Goal: Task Accomplishment & Management: Manage account settings

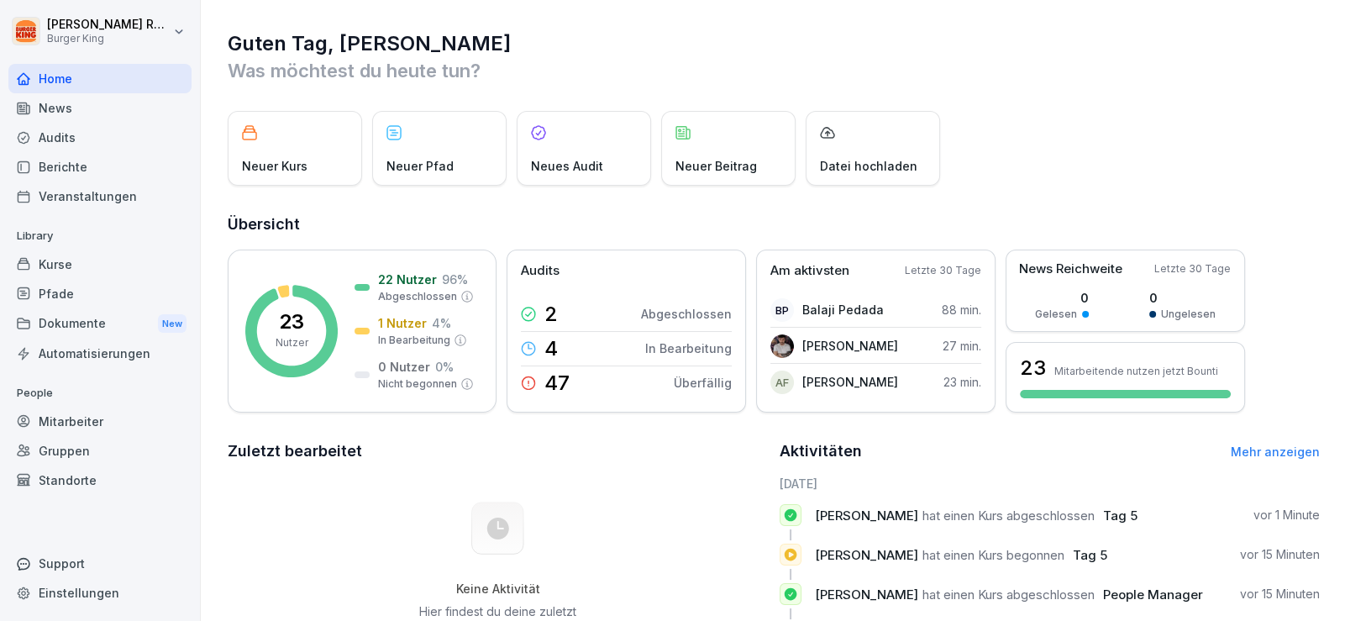
click at [73, 119] on div "News" at bounding box center [99, 107] width 183 height 29
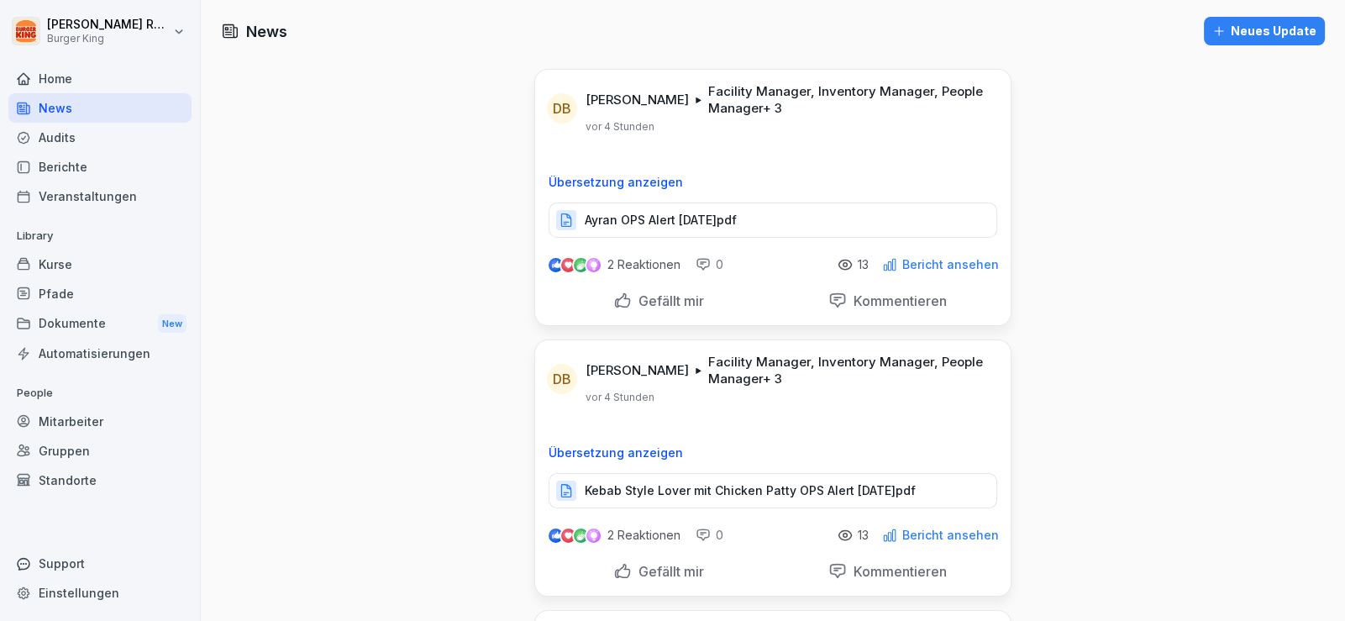
click at [72, 92] on div "Home" at bounding box center [99, 78] width 183 height 29
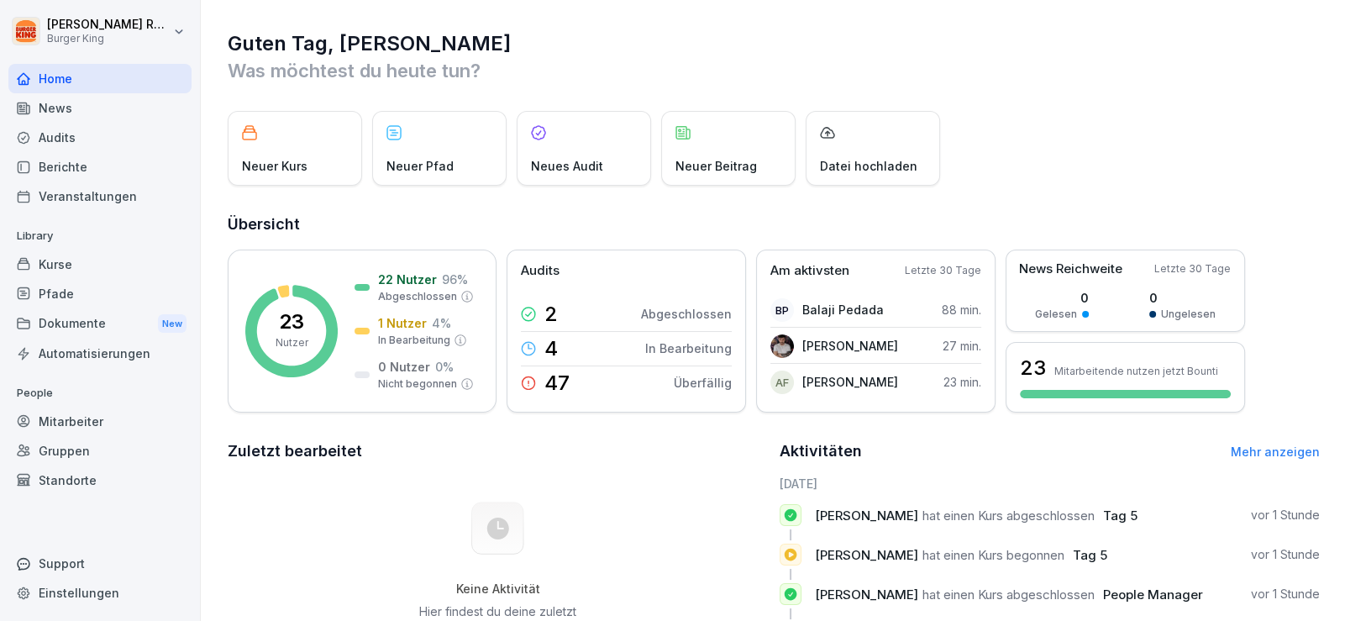
click at [85, 132] on div "Audits" at bounding box center [99, 137] width 183 height 29
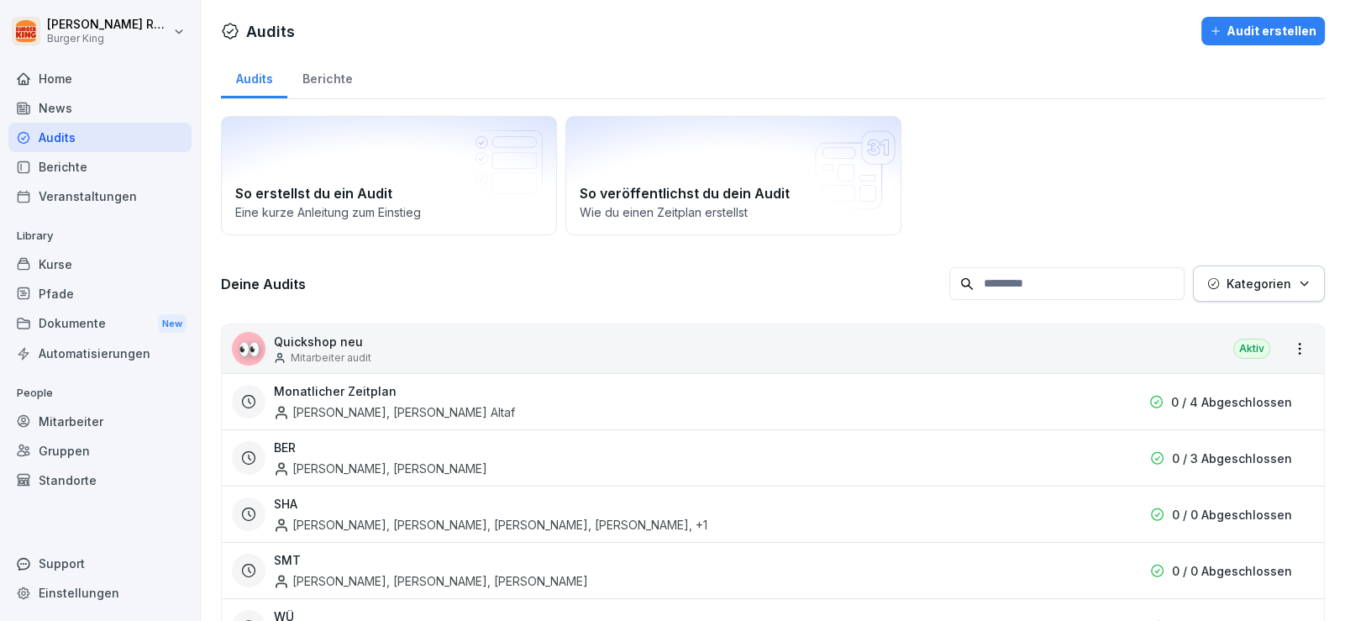
click at [74, 163] on div "Berichte" at bounding box center [99, 166] width 183 height 29
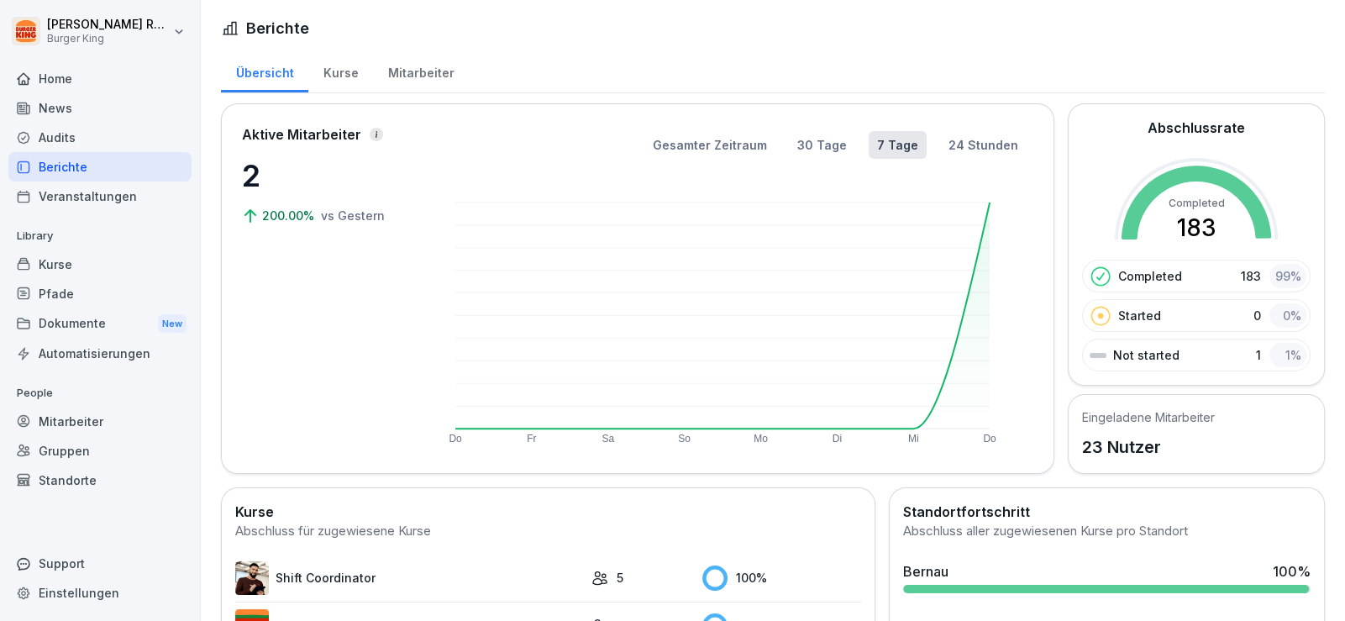
click at [74, 163] on div "Berichte" at bounding box center [99, 166] width 183 height 29
click at [337, 342] on div "Aktive Mitarbeiter 2 200.00% vs [DATE]" at bounding box center [326, 288] width 168 height 328
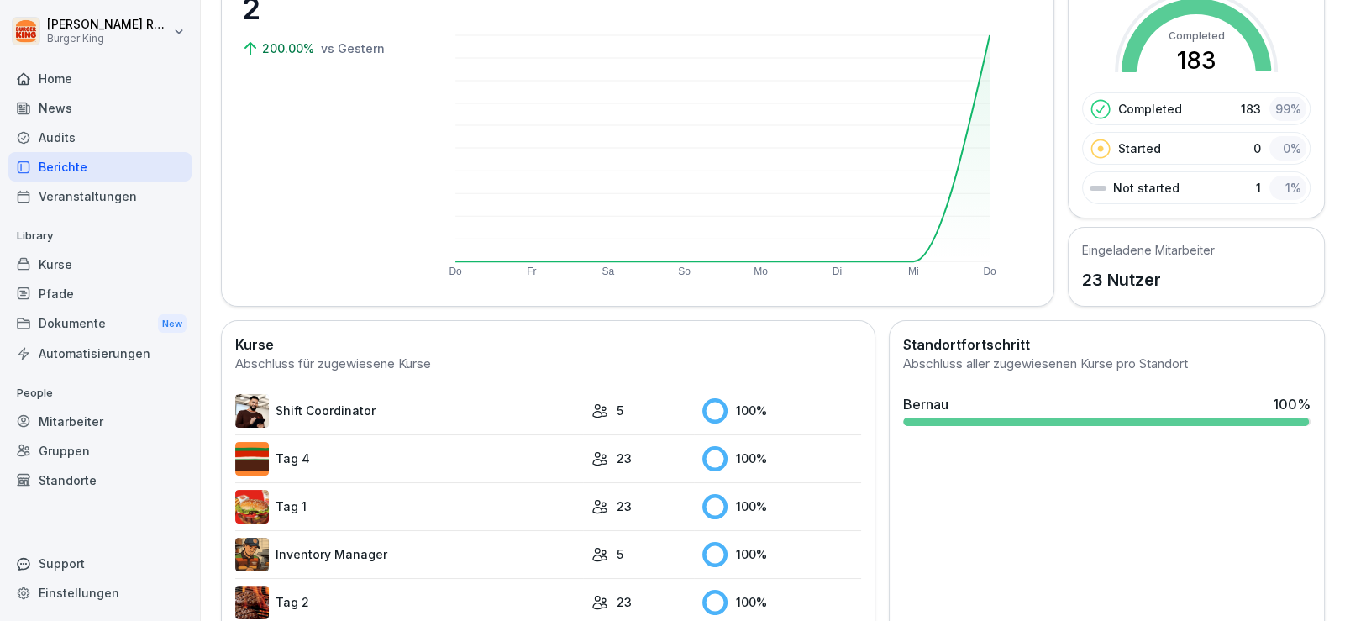
scroll to position [335, 0]
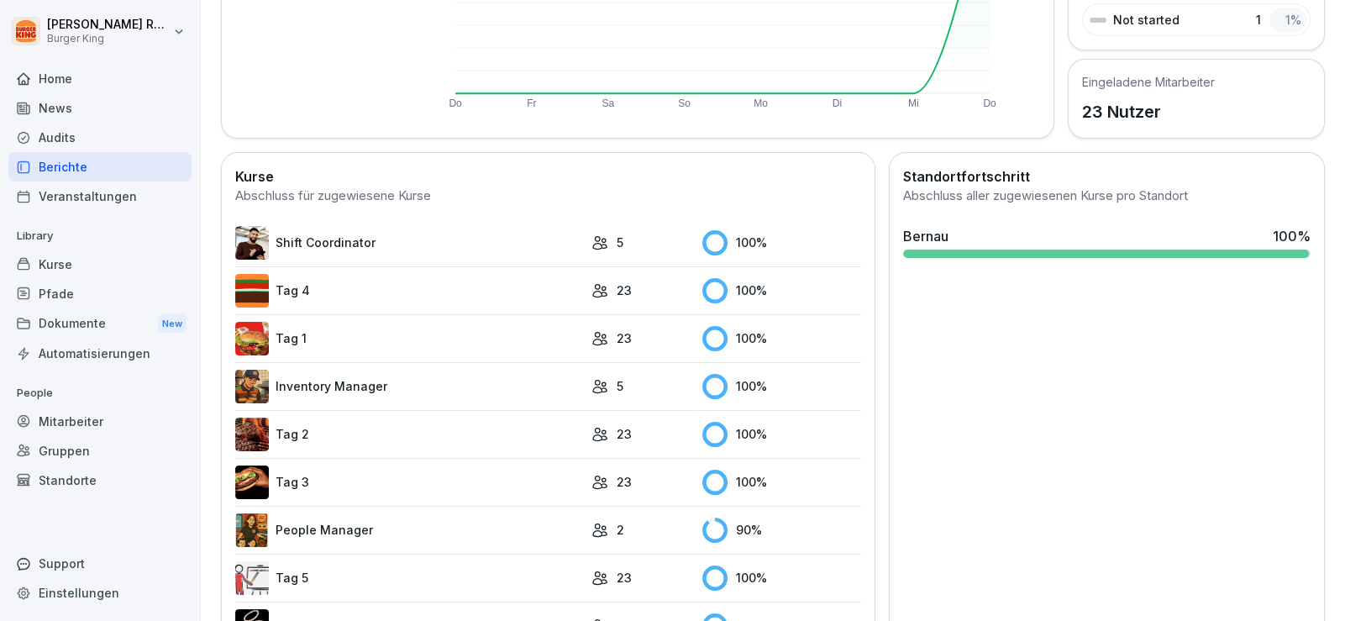
click at [307, 522] on link "People Manager" at bounding box center [409, 530] width 348 height 34
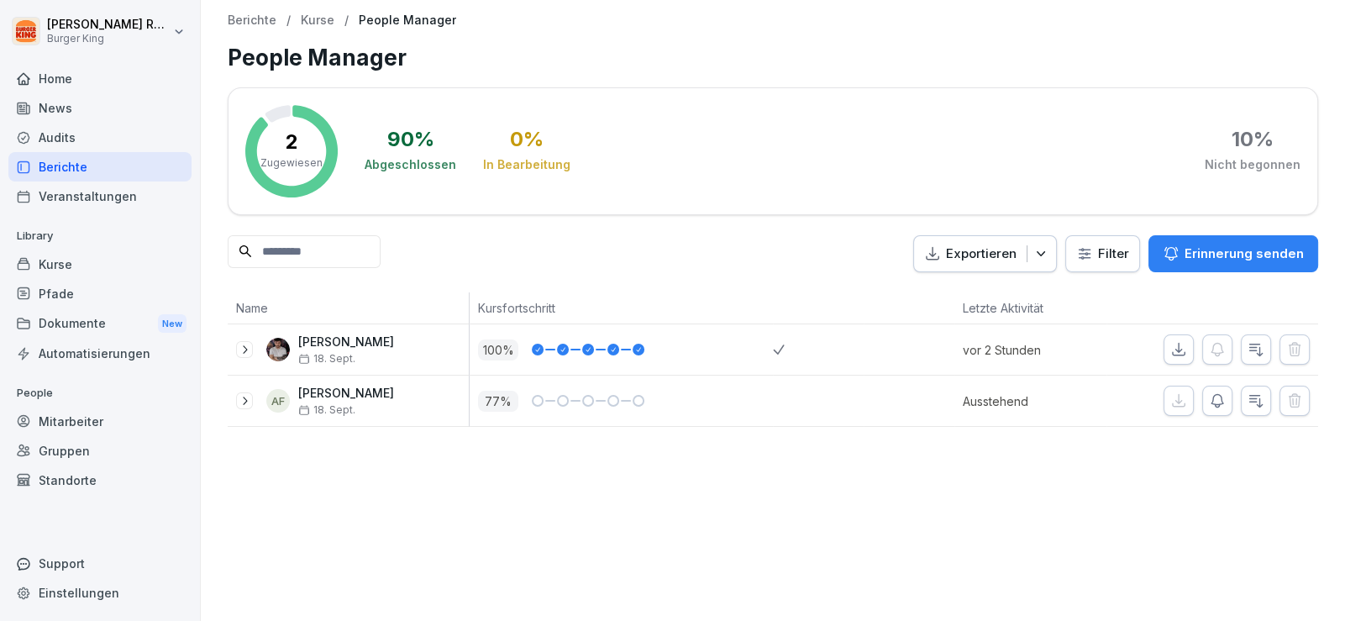
click at [244, 396] on icon at bounding box center [244, 400] width 13 height 13
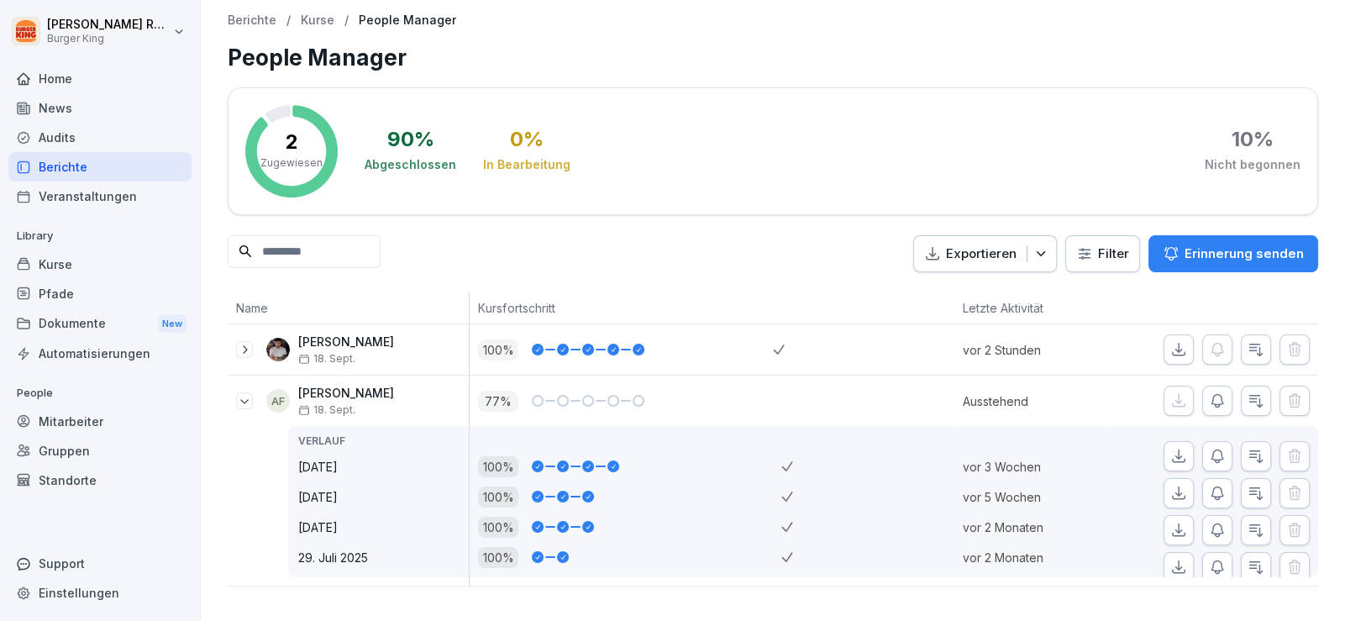
click at [244, 396] on icon at bounding box center [244, 400] width 13 height 13
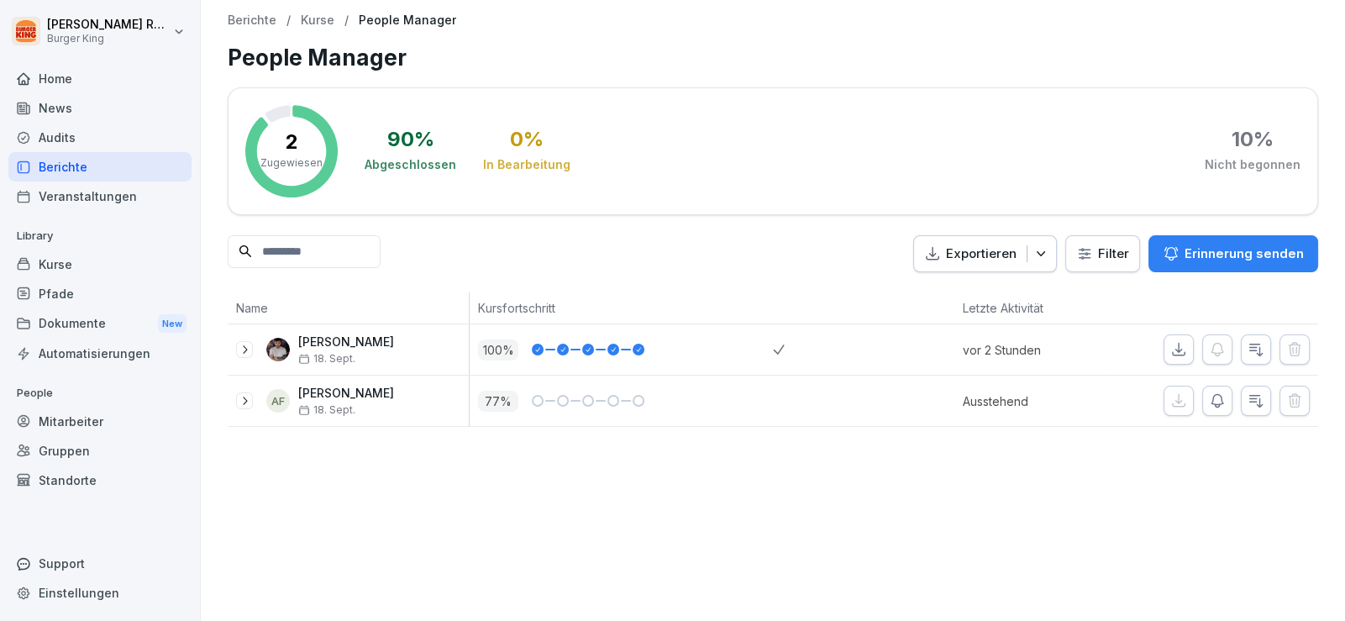
click at [81, 105] on div "News" at bounding box center [99, 107] width 183 height 29
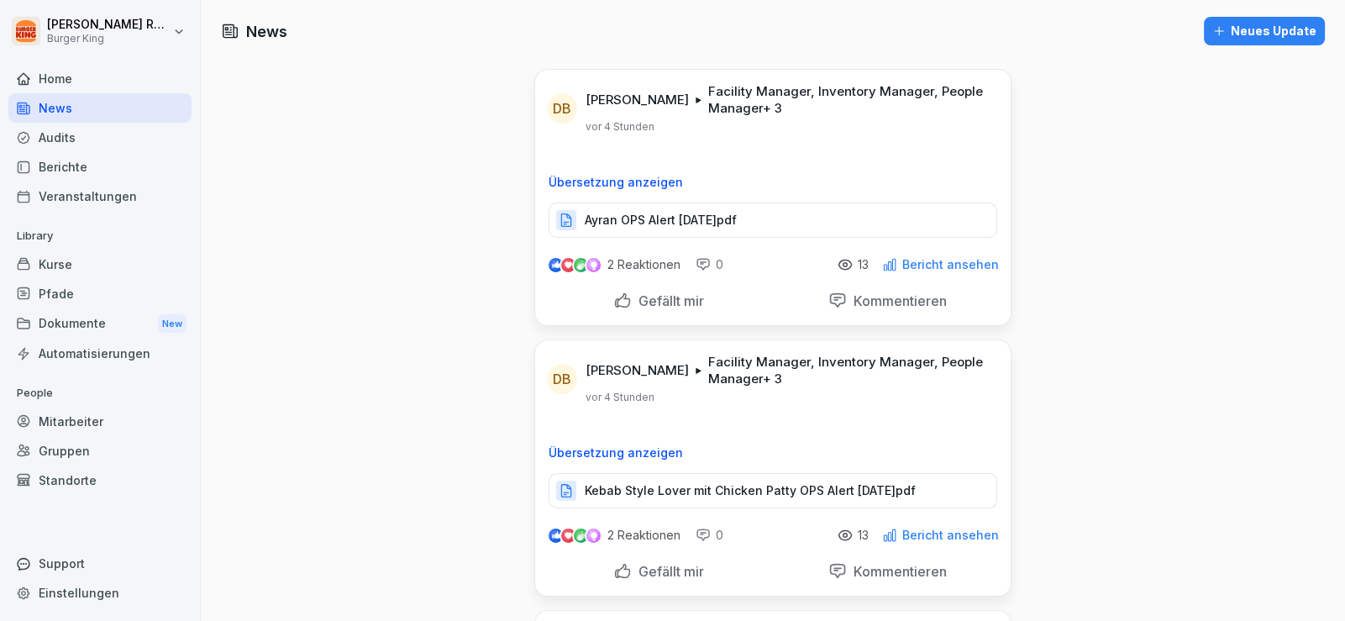
click at [57, 153] on div "Home News Audits Berichte Veranstaltungen" at bounding box center [99, 137] width 183 height 147
click at [73, 166] on div "Berichte" at bounding box center [99, 166] width 183 height 29
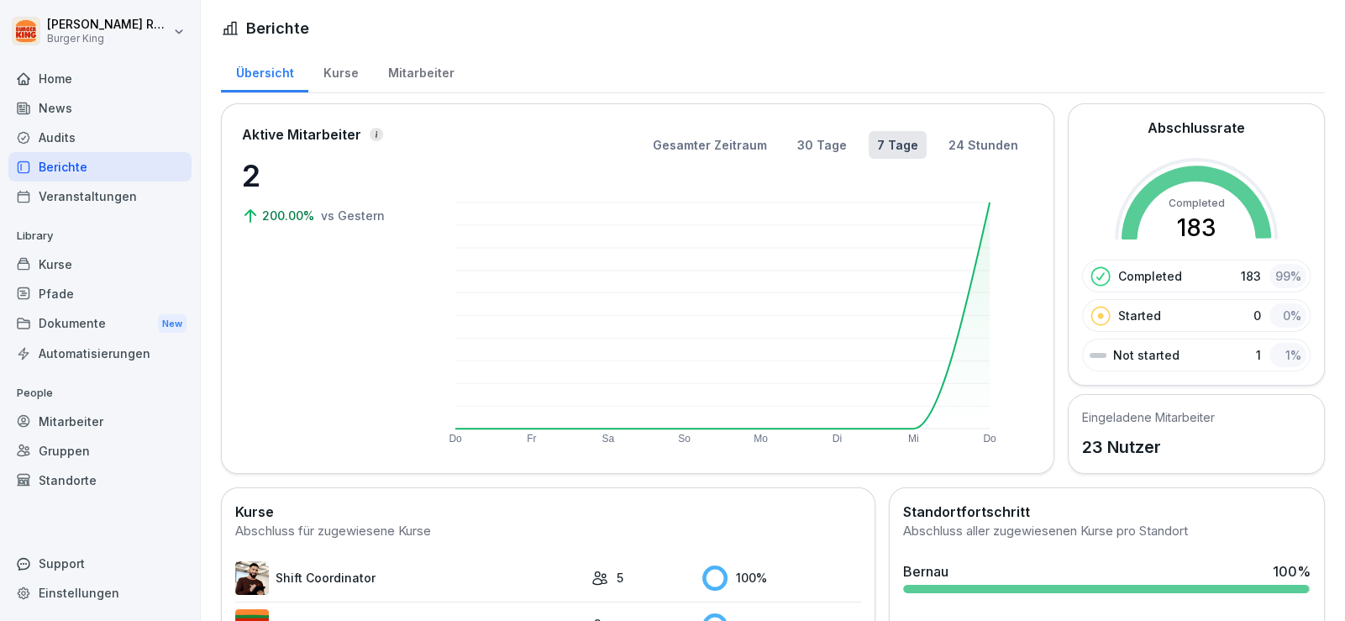
click at [416, 76] on div "Mitarbeiter" at bounding box center [421, 71] width 96 height 43
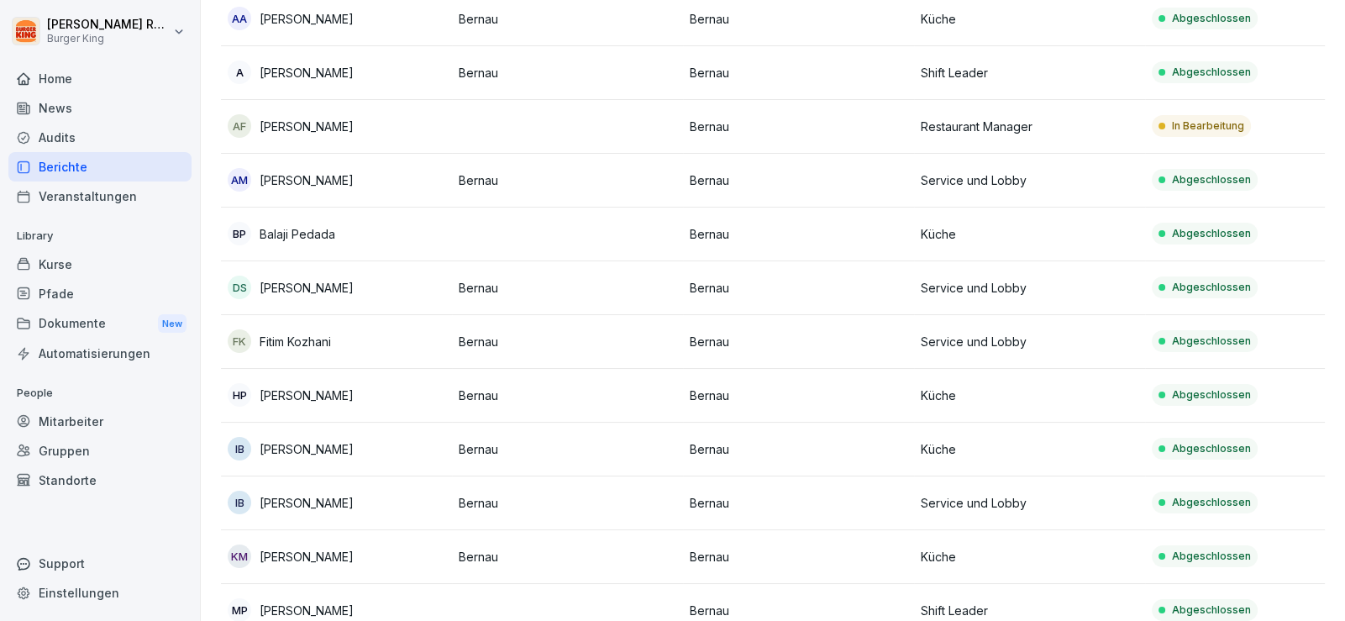
scroll to position [252, 0]
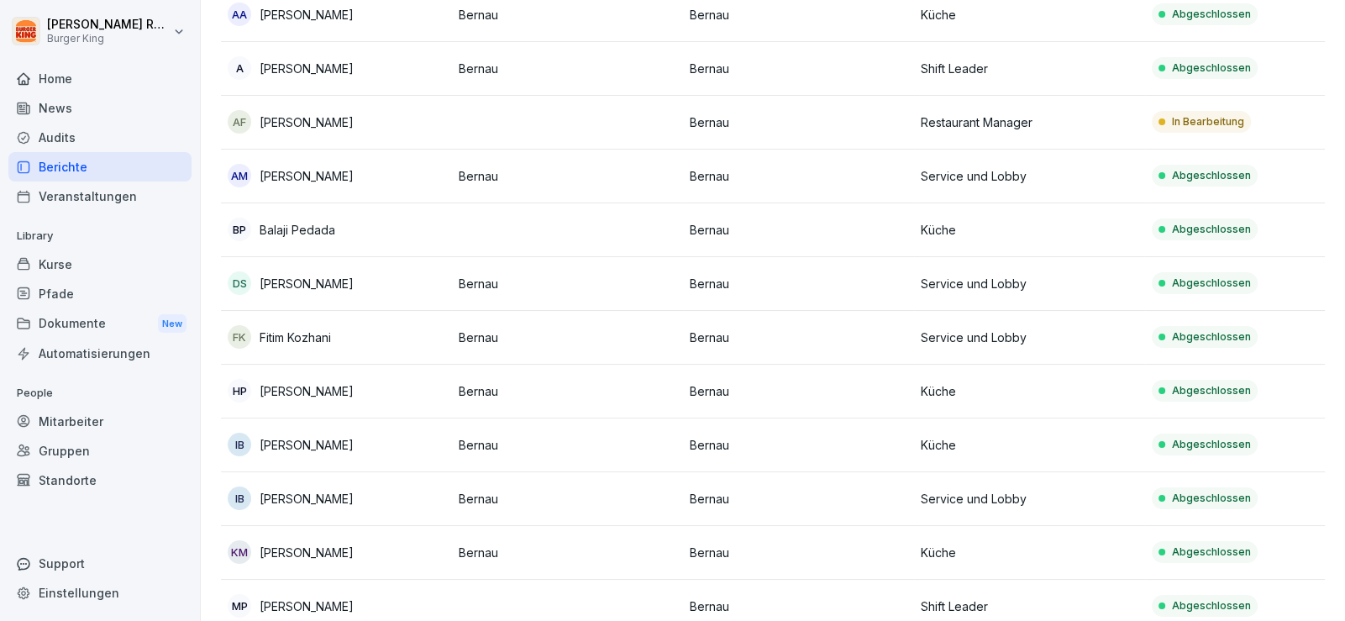
click at [314, 127] on p "[PERSON_NAME]" at bounding box center [307, 122] width 94 height 18
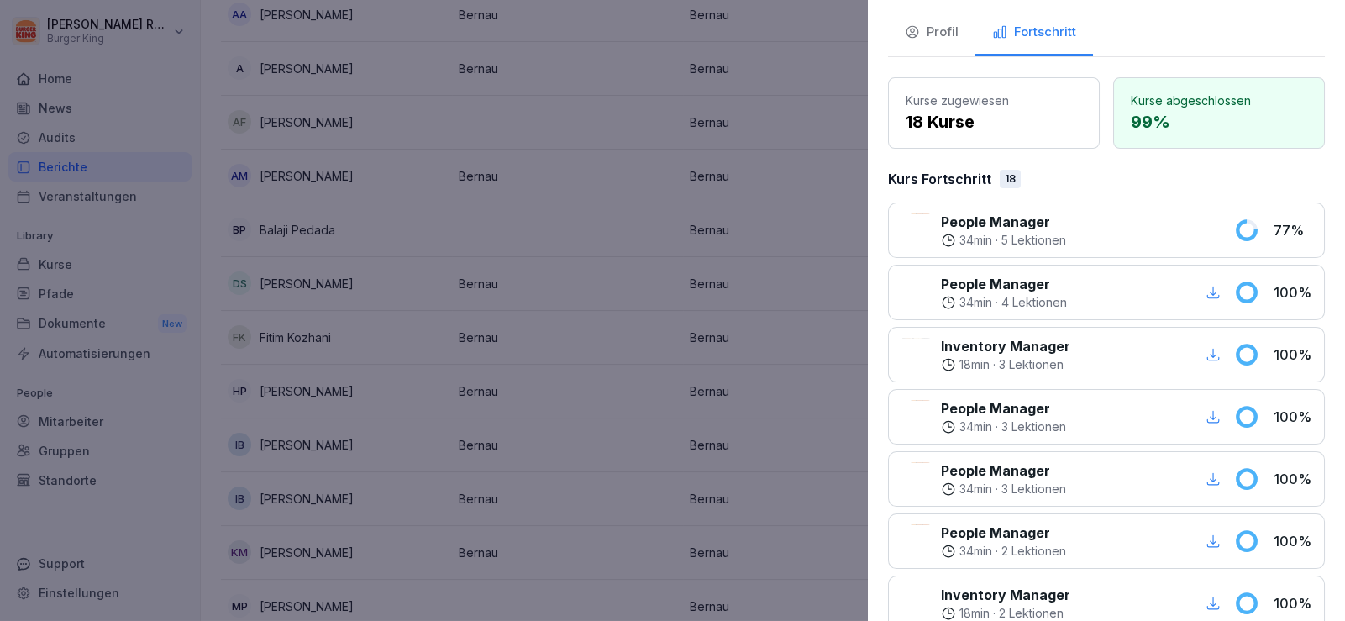
scroll to position [0, 0]
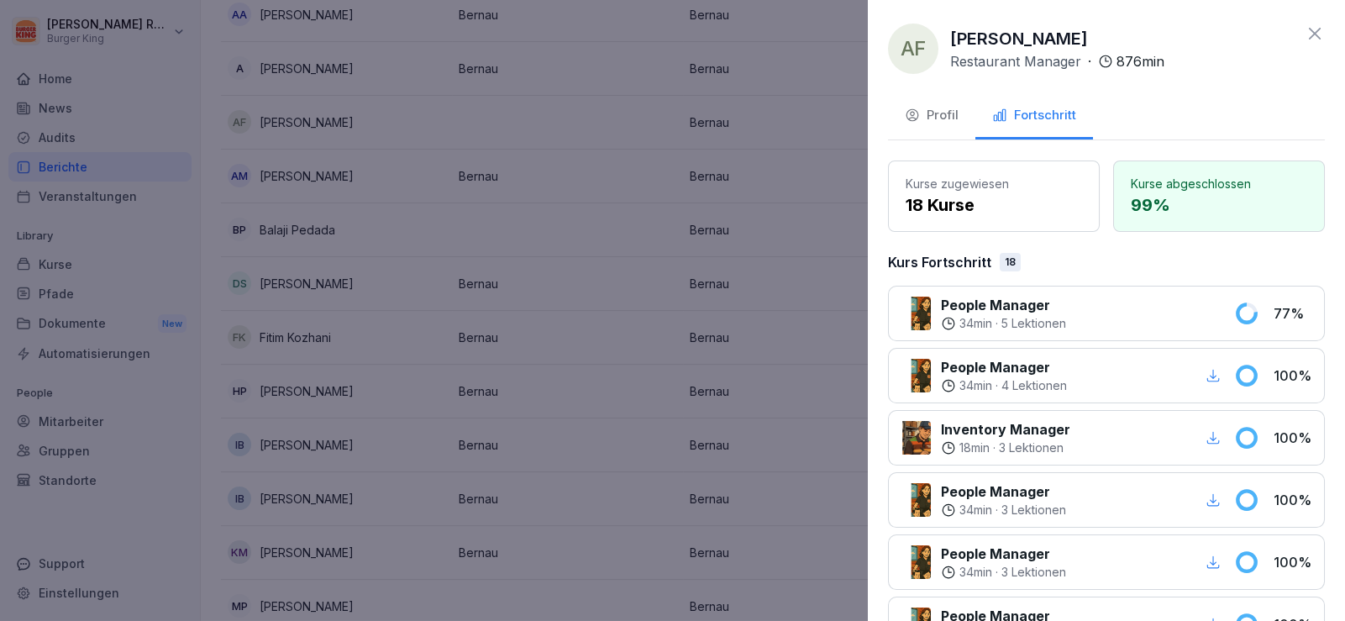
click at [937, 117] on div "Profil" at bounding box center [932, 115] width 54 height 19
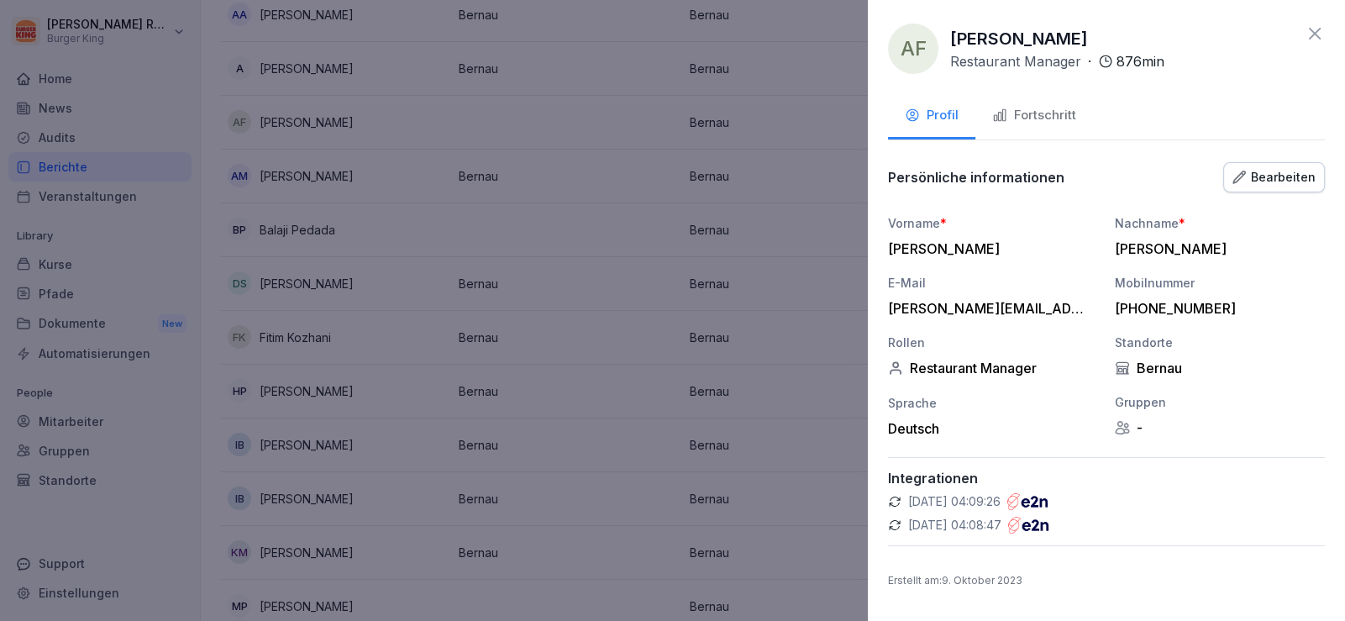
click at [1271, 181] on div "Bearbeiten" at bounding box center [1273, 177] width 83 height 18
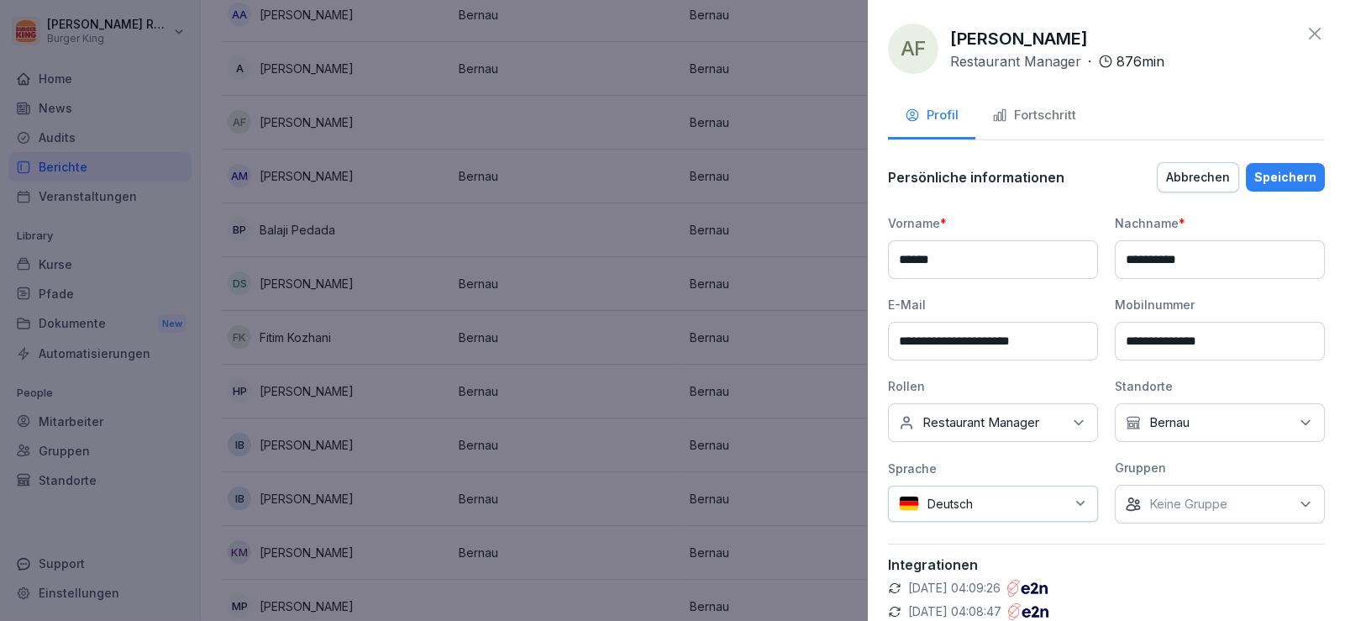
click at [1056, 419] on div "Keine Rollen Restaurant Manager" at bounding box center [993, 422] width 210 height 39
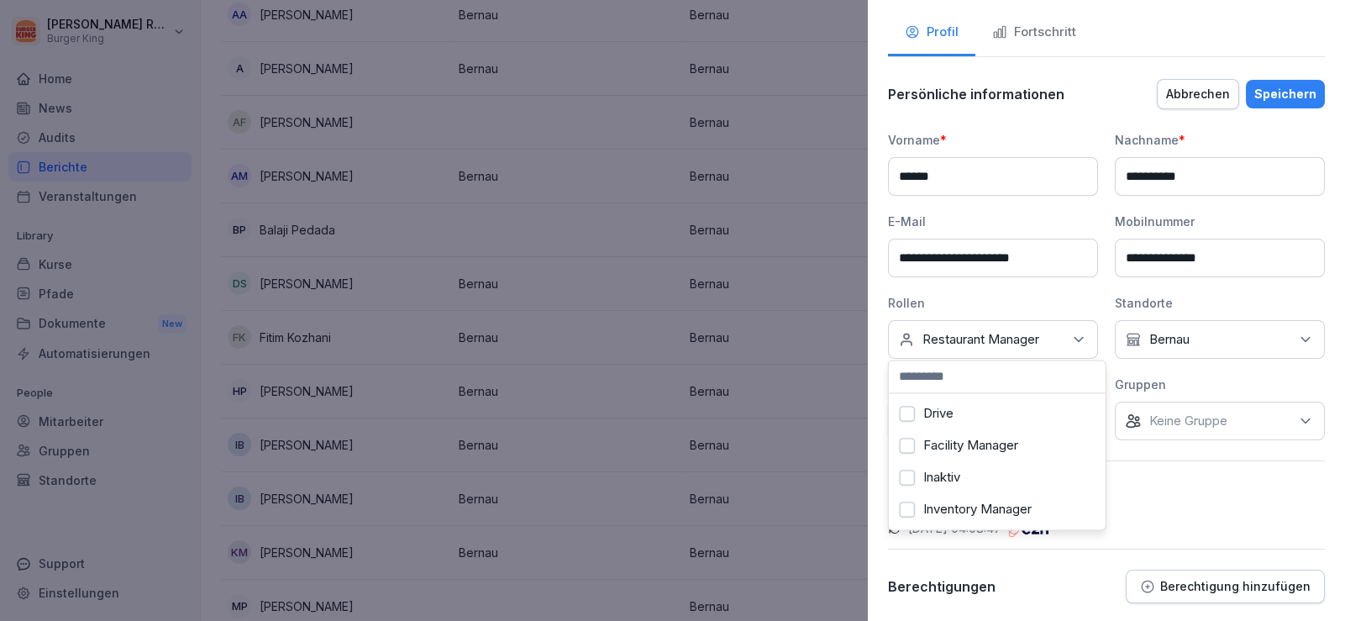
click at [1018, 340] on p "Restaurant Manager" at bounding box center [980, 339] width 117 height 17
click at [933, 438] on label "Shift Leader" at bounding box center [958, 445] width 70 height 15
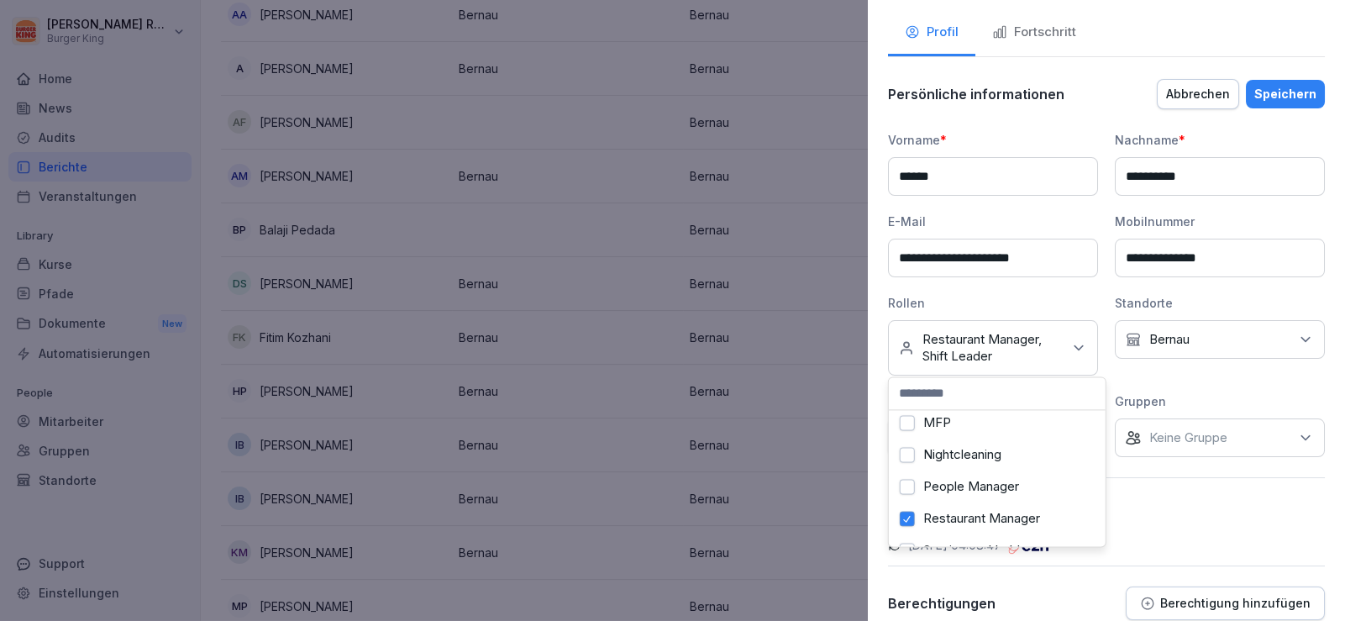
scroll to position [252, 0]
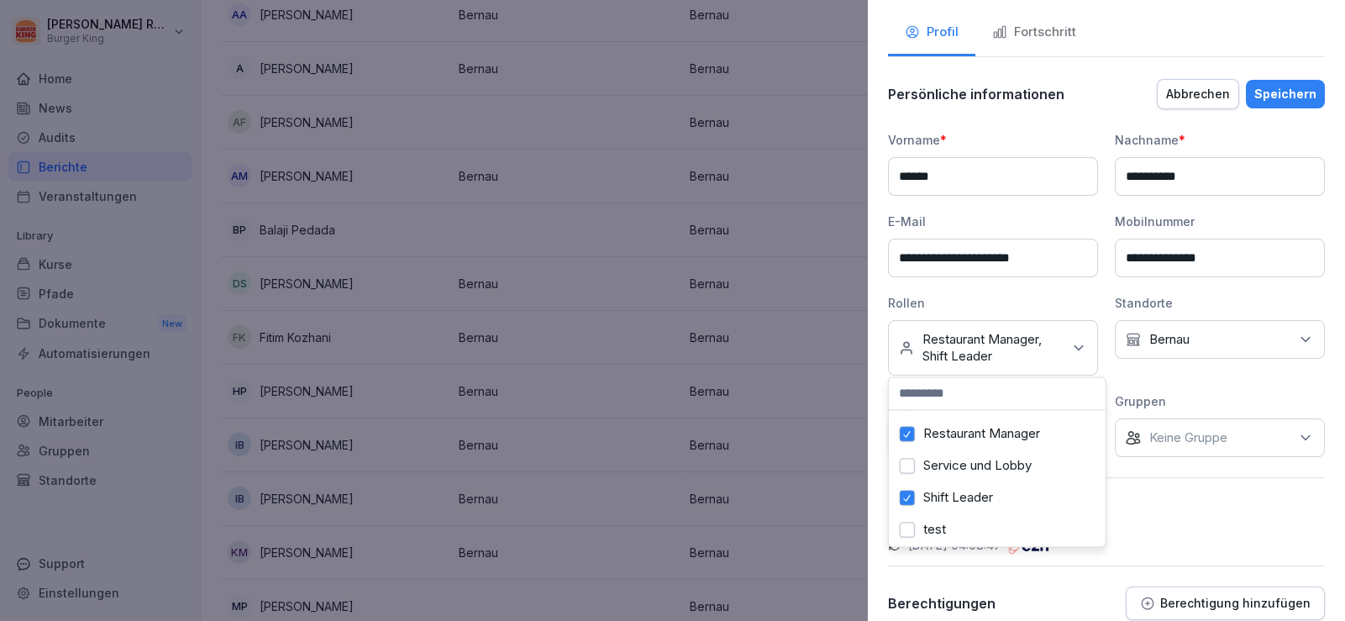
click at [969, 428] on label "Restaurant Manager" at bounding box center [981, 433] width 117 height 15
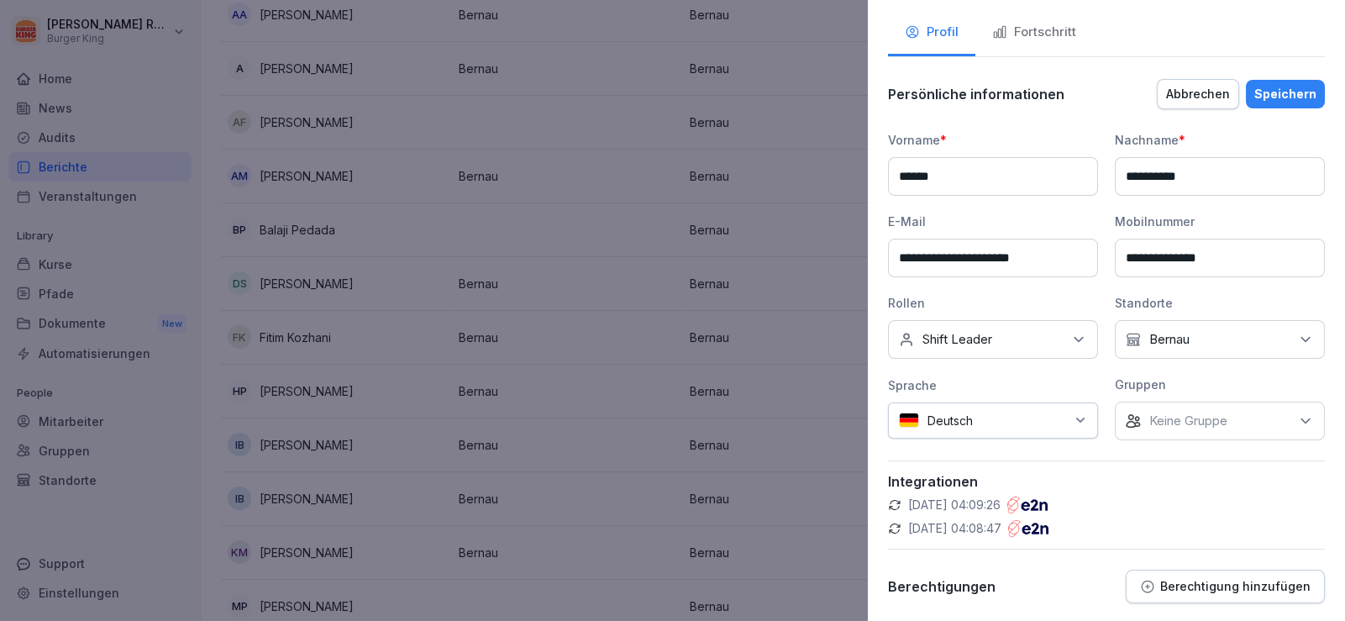
click at [1190, 520] on div "[DATE] 04:08:47" at bounding box center [1106, 528] width 437 height 17
click at [1276, 91] on div "Speichern" at bounding box center [1285, 94] width 62 height 18
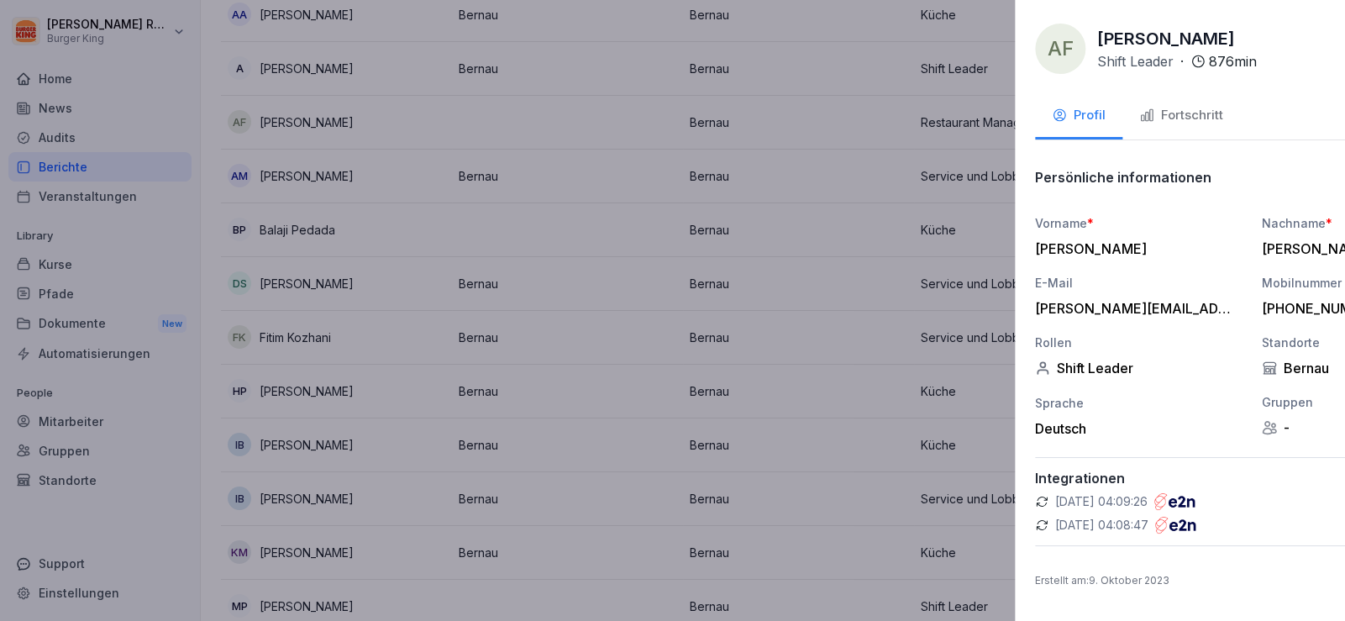
click at [56, 71] on div at bounding box center [672, 310] width 1345 height 621
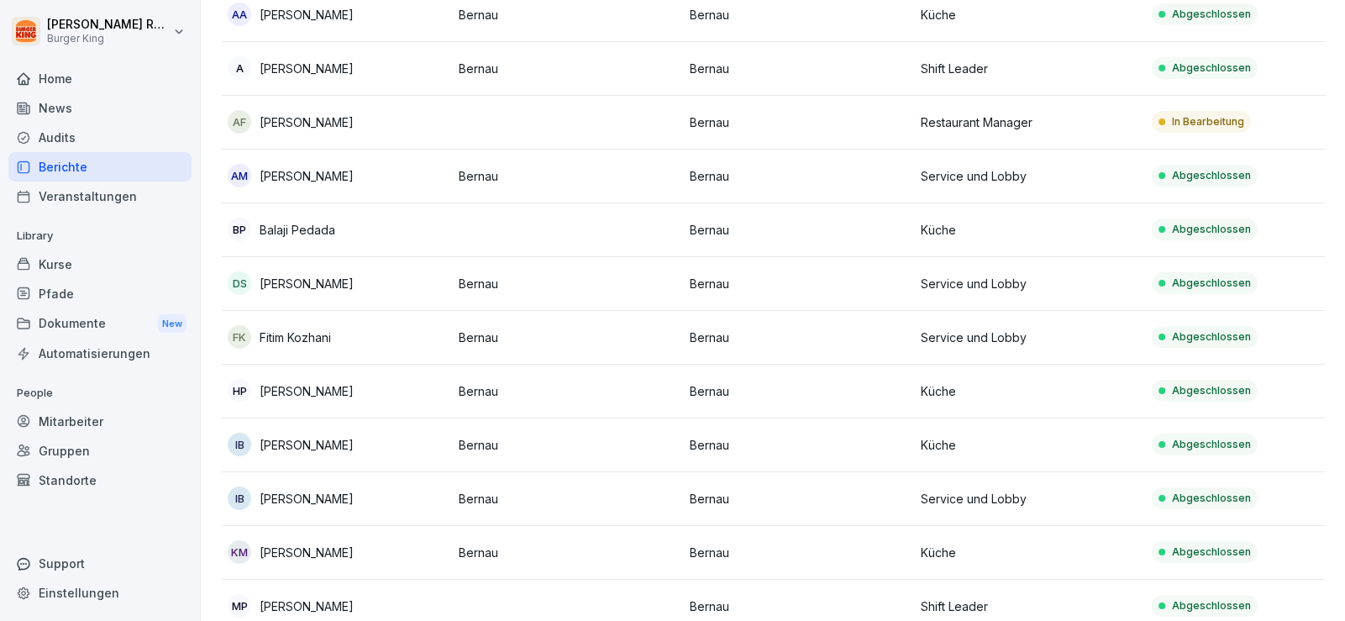
click at [70, 88] on div "Home" at bounding box center [99, 78] width 183 height 29
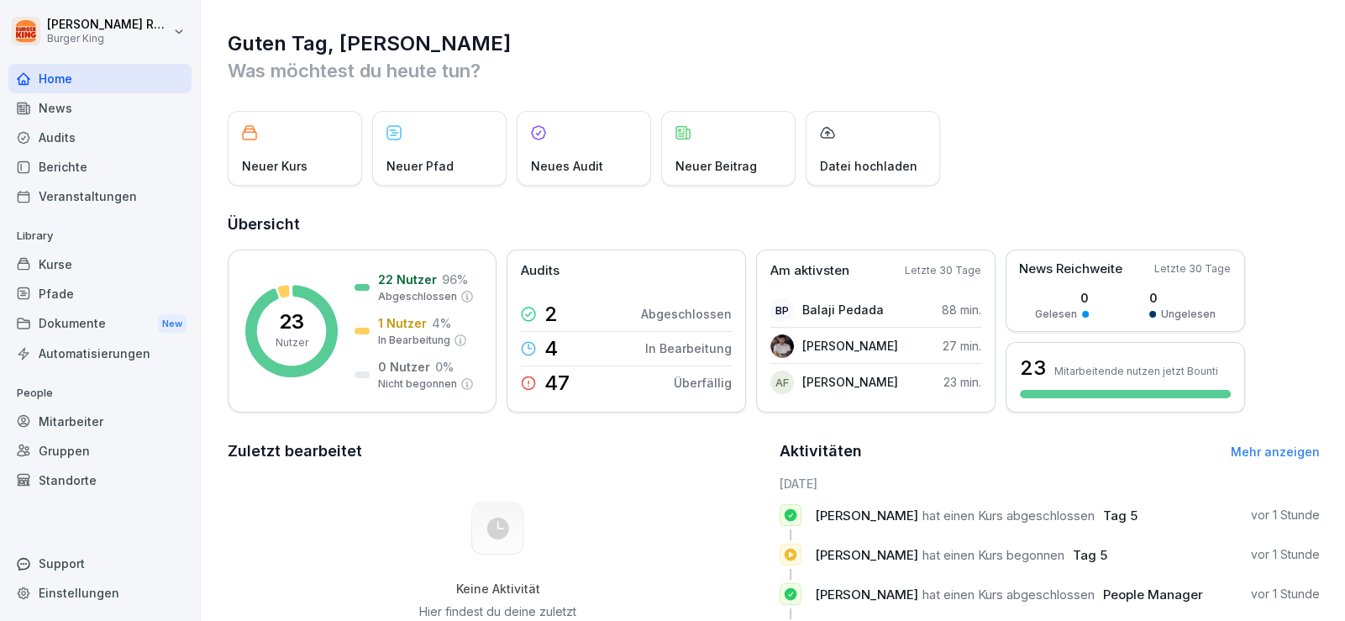
click at [58, 140] on div "Audits" at bounding box center [99, 137] width 183 height 29
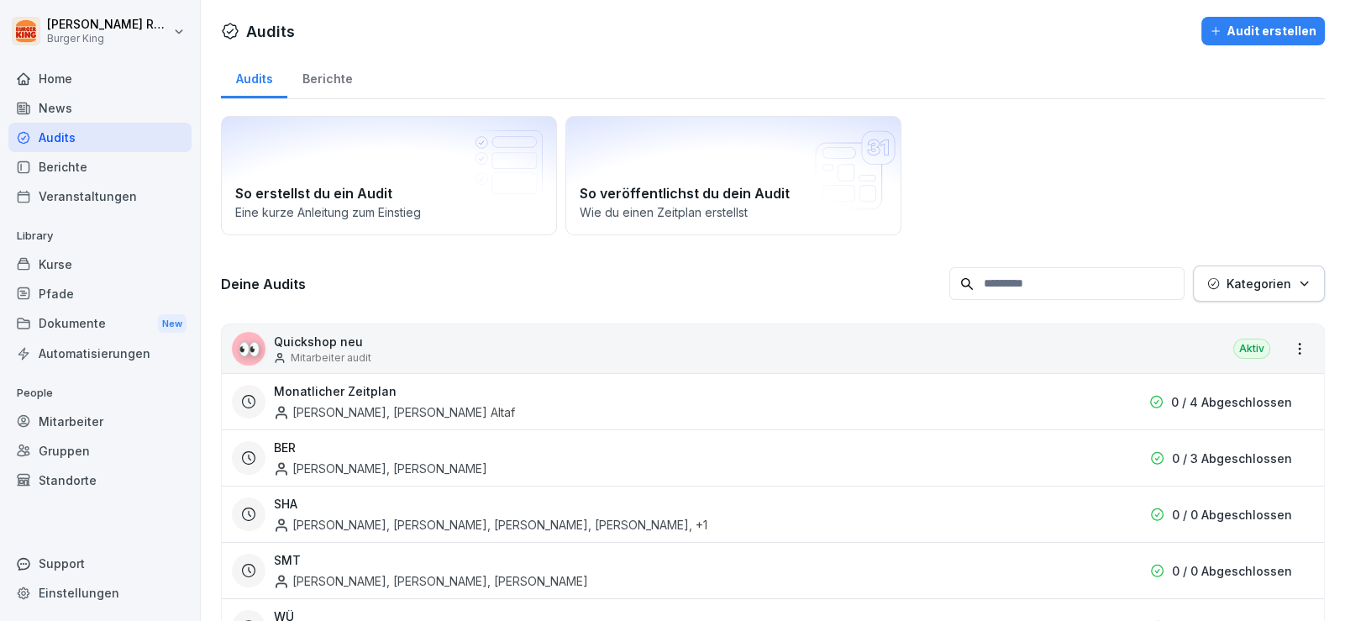
click at [75, 96] on div "News" at bounding box center [99, 107] width 183 height 29
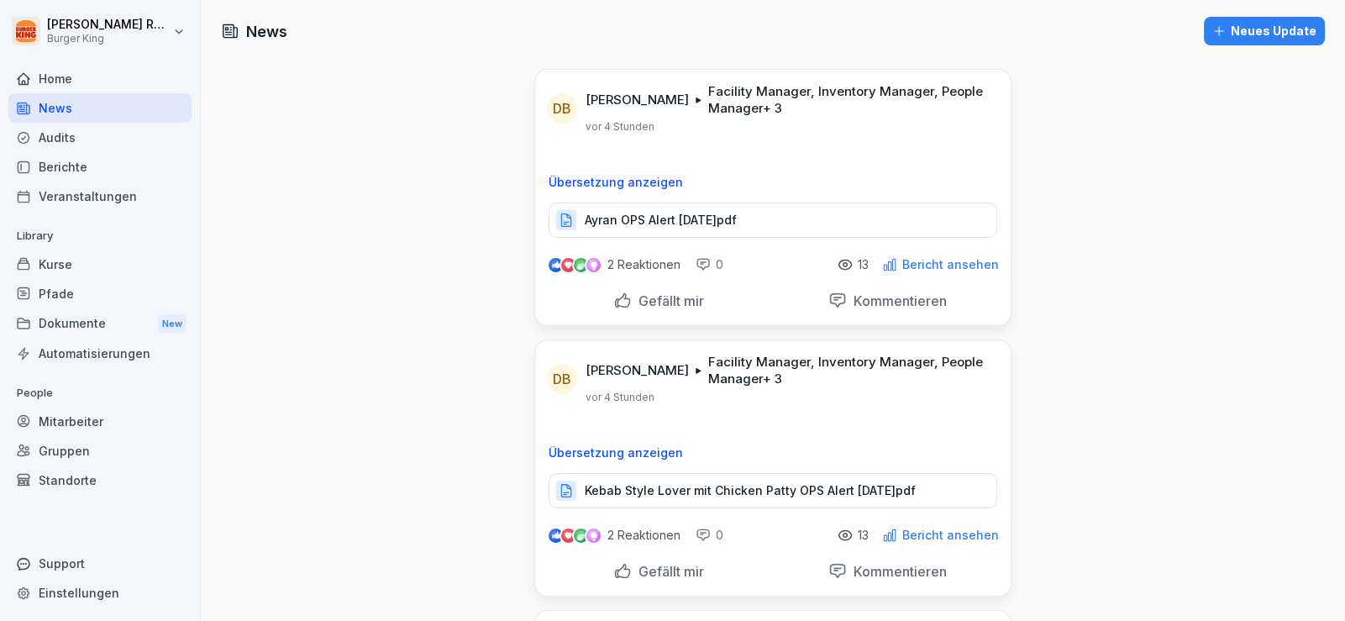
click at [70, 160] on div "Berichte" at bounding box center [99, 166] width 183 height 29
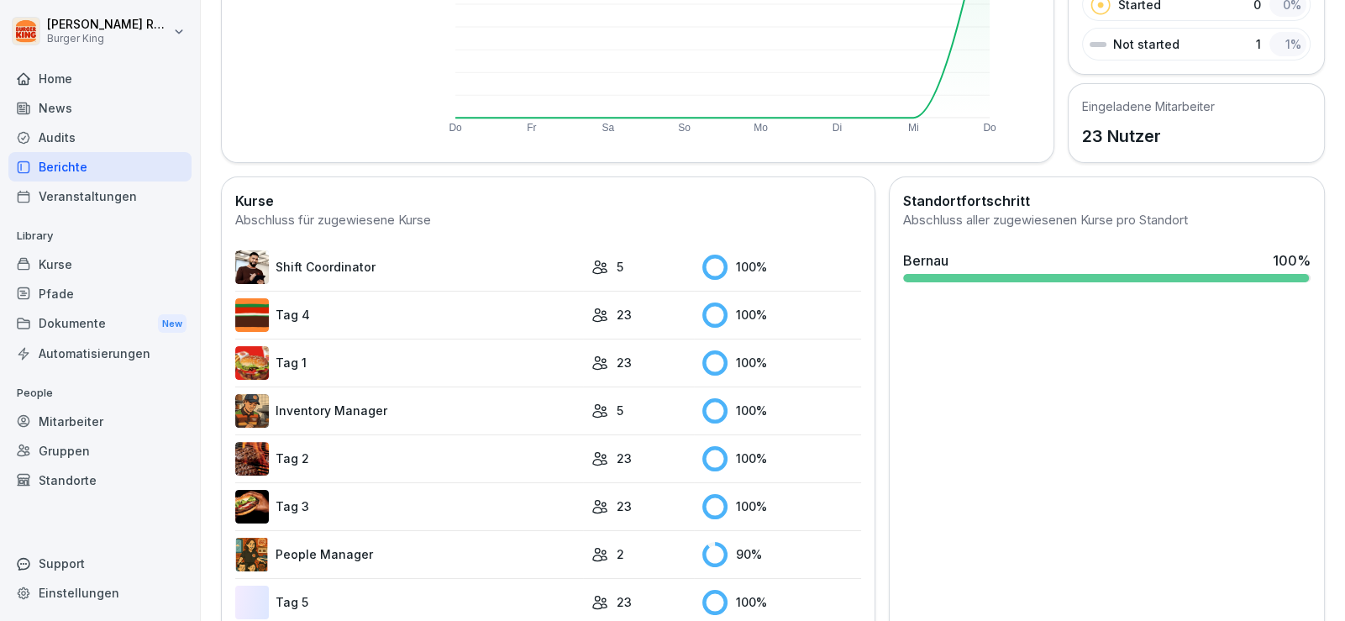
scroll to position [335, 0]
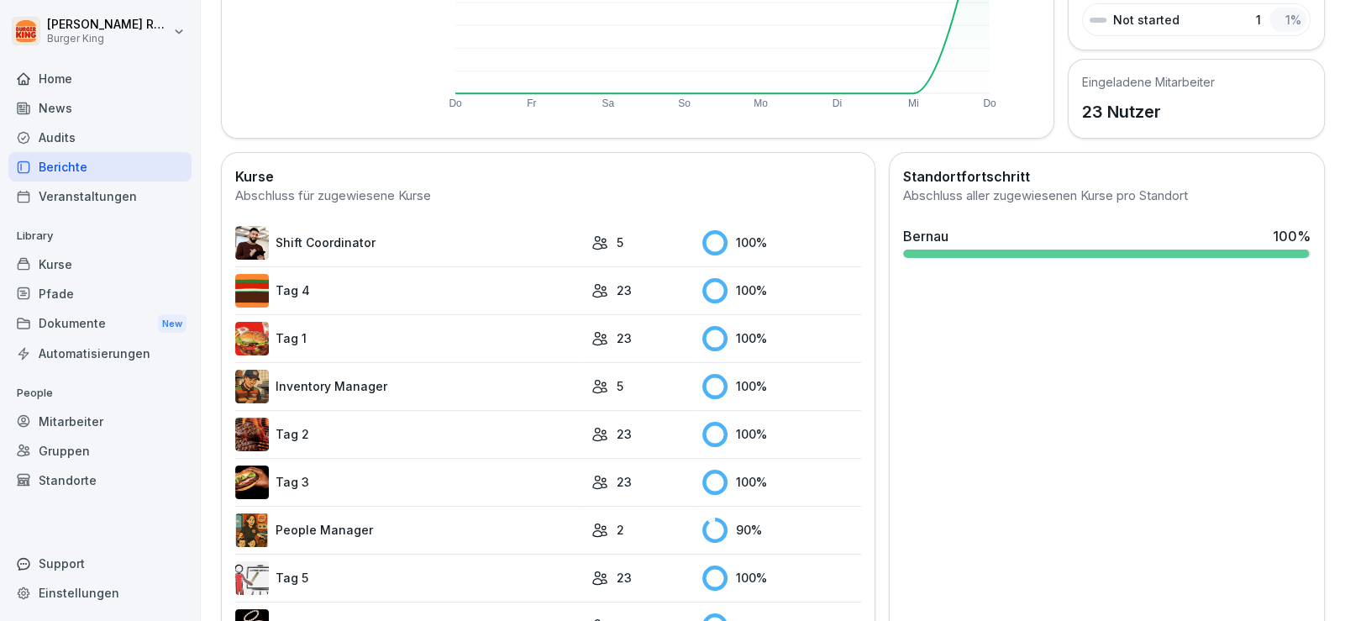
click at [348, 524] on link "People Manager" at bounding box center [409, 530] width 348 height 34
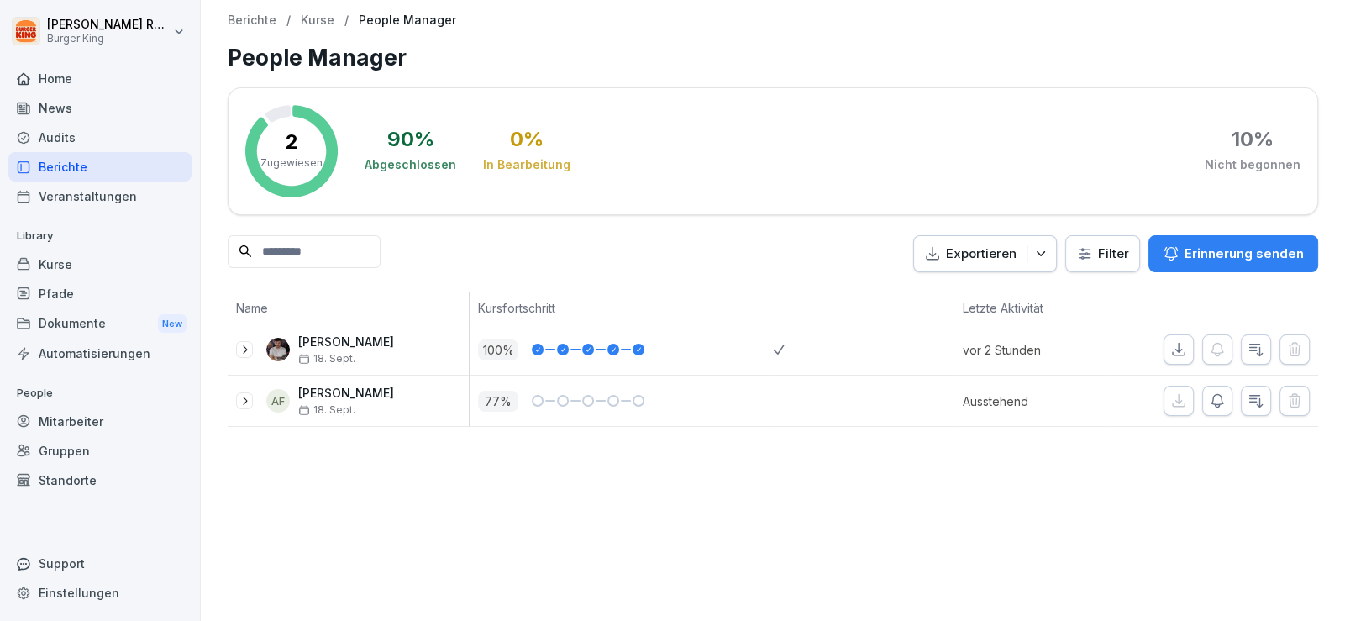
click at [623, 395] on div at bounding box center [633, 401] width 24 height 12
click at [300, 391] on p "[PERSON_NAME]" at bounding box center [346, 393] width 96 height 14
click at [241, 398] on icon at bounding box center [244, 400] width 13 height 13
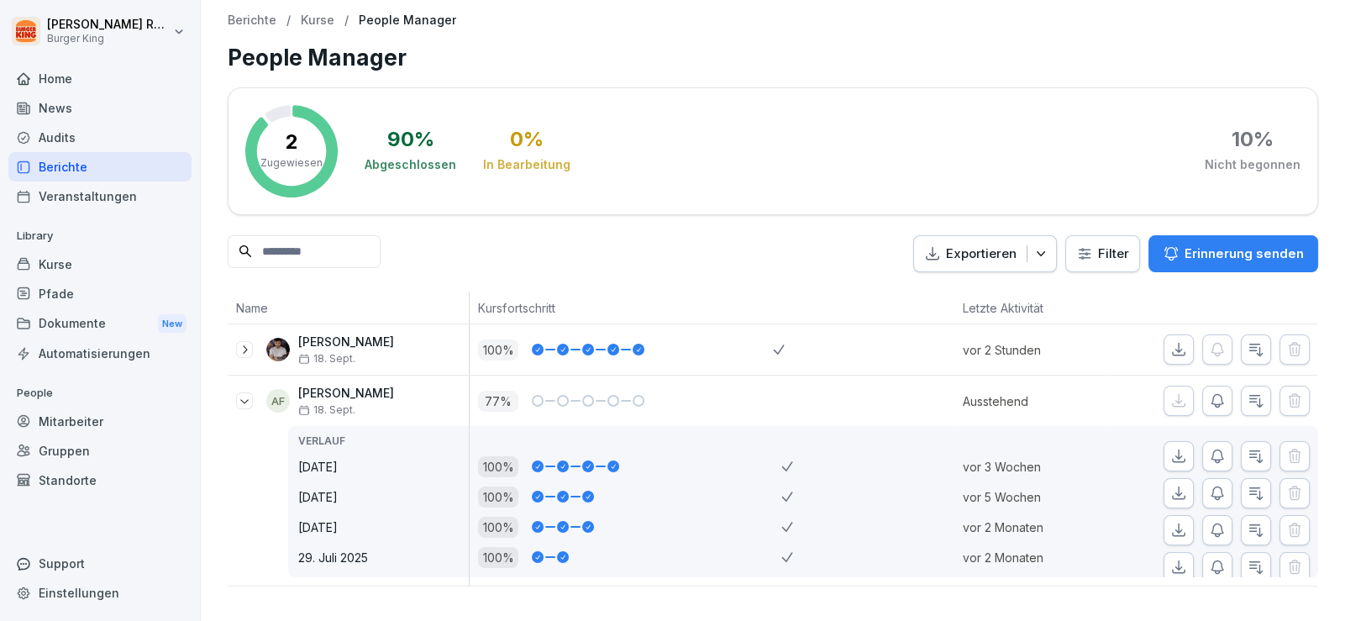
click at [71, 140] on div "Audits" at bounding box center [99, 137] width 183 height 29
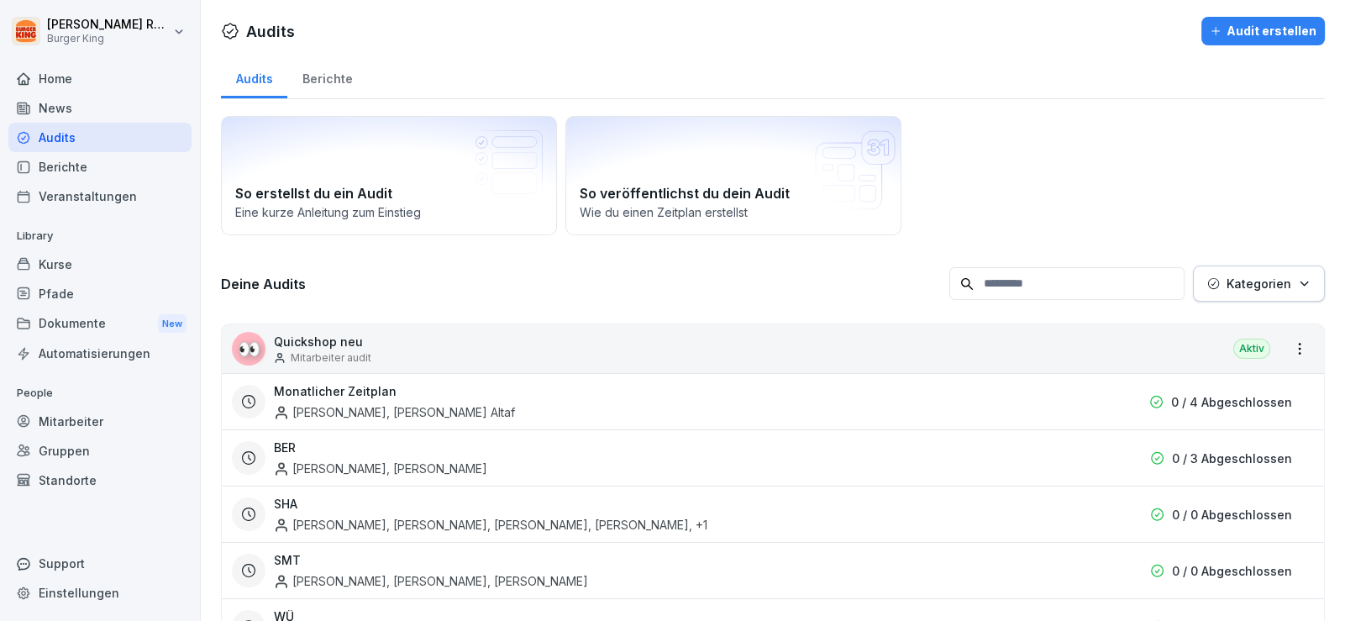
click at [75, 106] on div "News" at bounding box center [99, 107] width 183 height 29
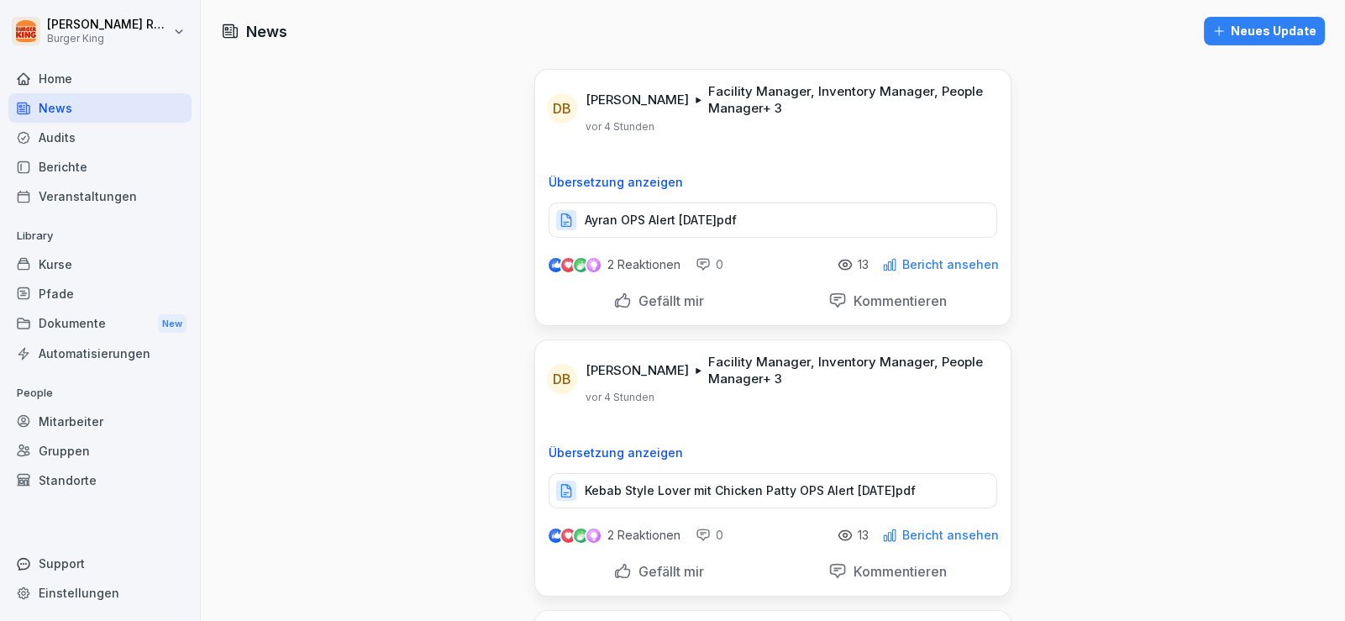
click at [83, 133] on div "Audits" at bounding box center [99, 137] width 183 height 29
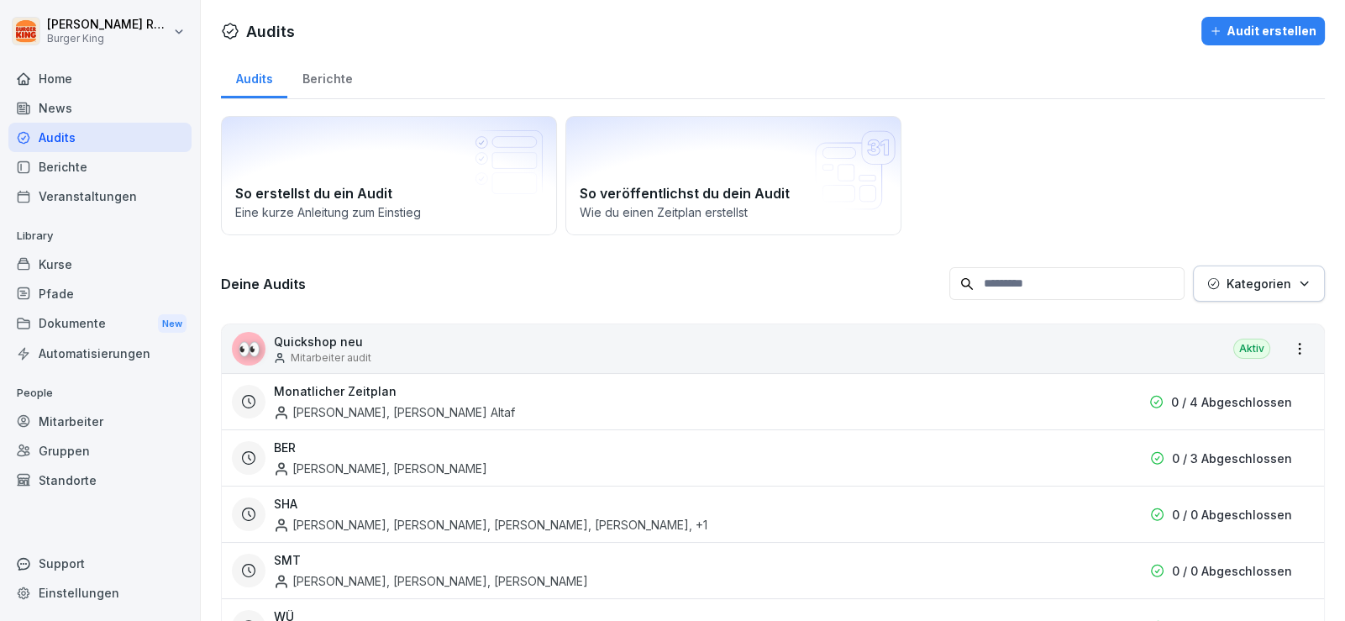
click at [82, 163] on div "Berichte" at bounding box center [99, 166] width 183 height 29
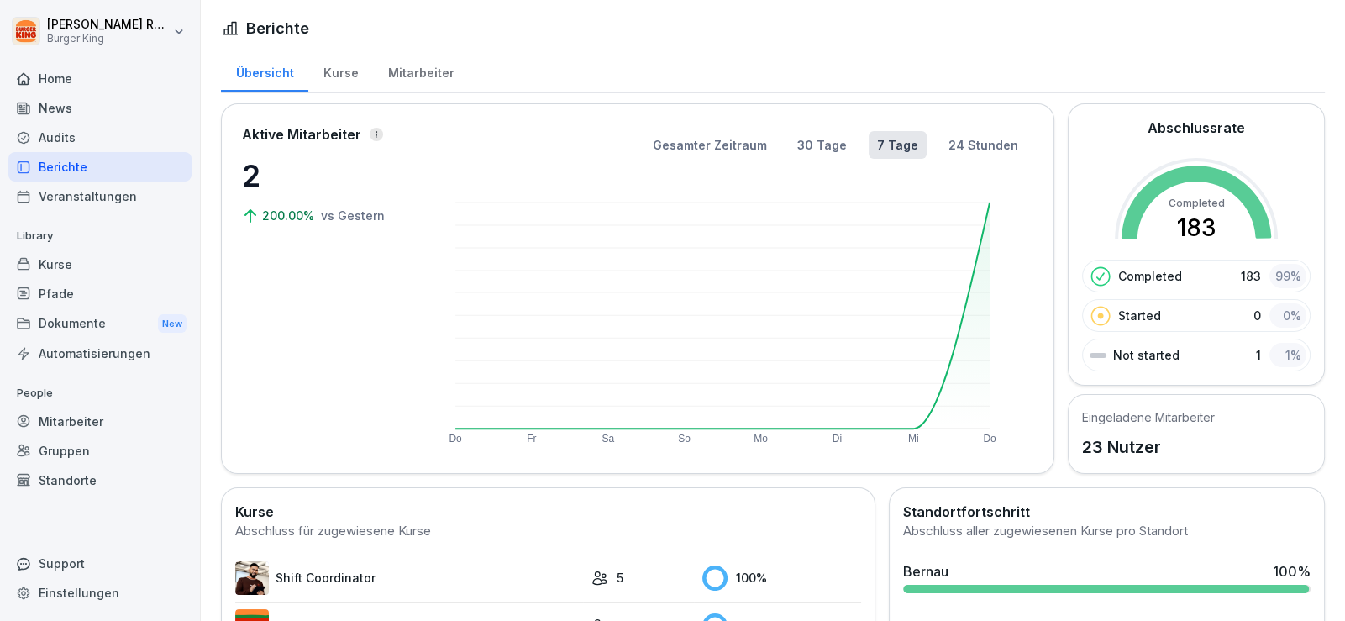
click at [423, 66] on div "Mitarbeiter" at bounding box center [421, 71] width 96 height 43
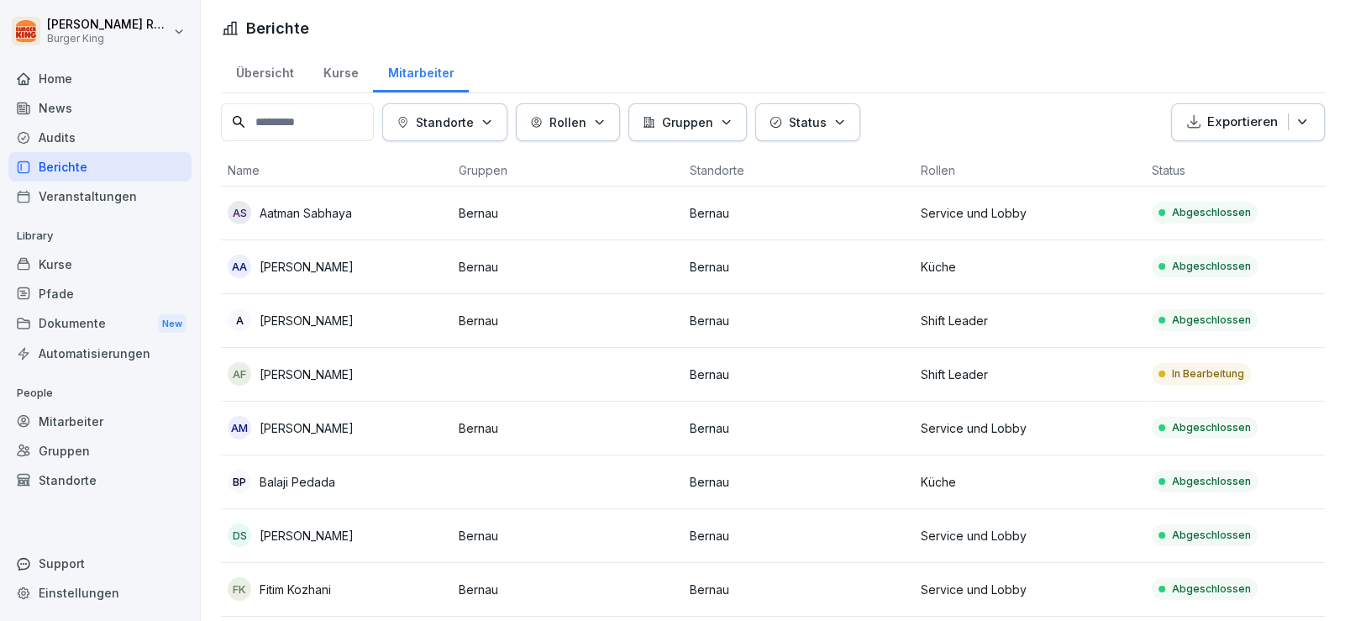
click at [1218, 376] on p "In Bearbeitung" at bounding box center [1208, 373] width 72 height 15
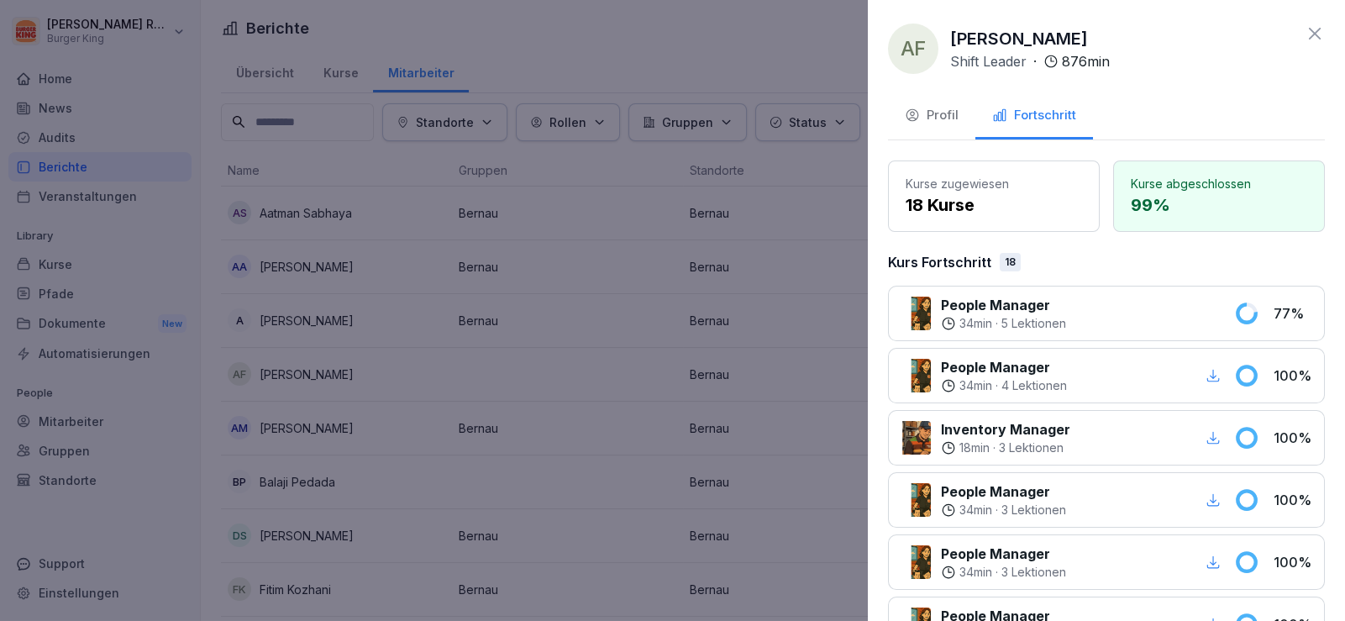
click at [949, 137] on button "Profil" at bounding box center [931, 116] width 87 height 45
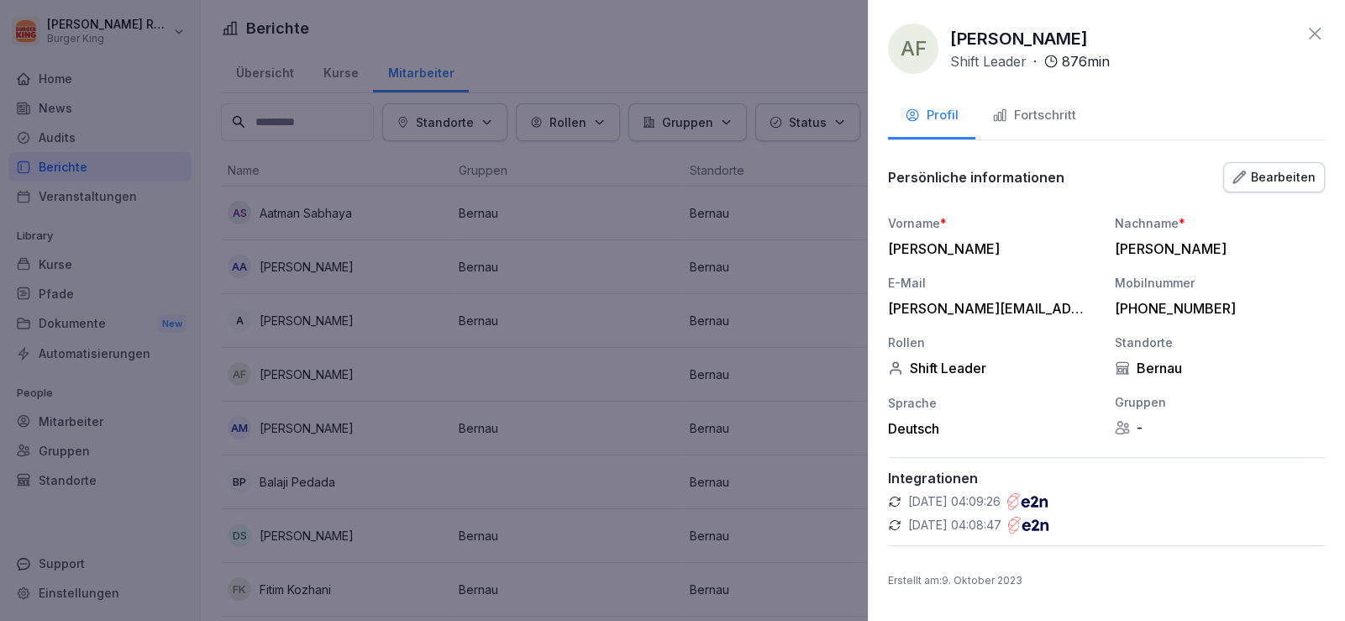
click at [1253, 162] on button "Bearbeiten" at bounding box center [1274, 177] width 102 height 30
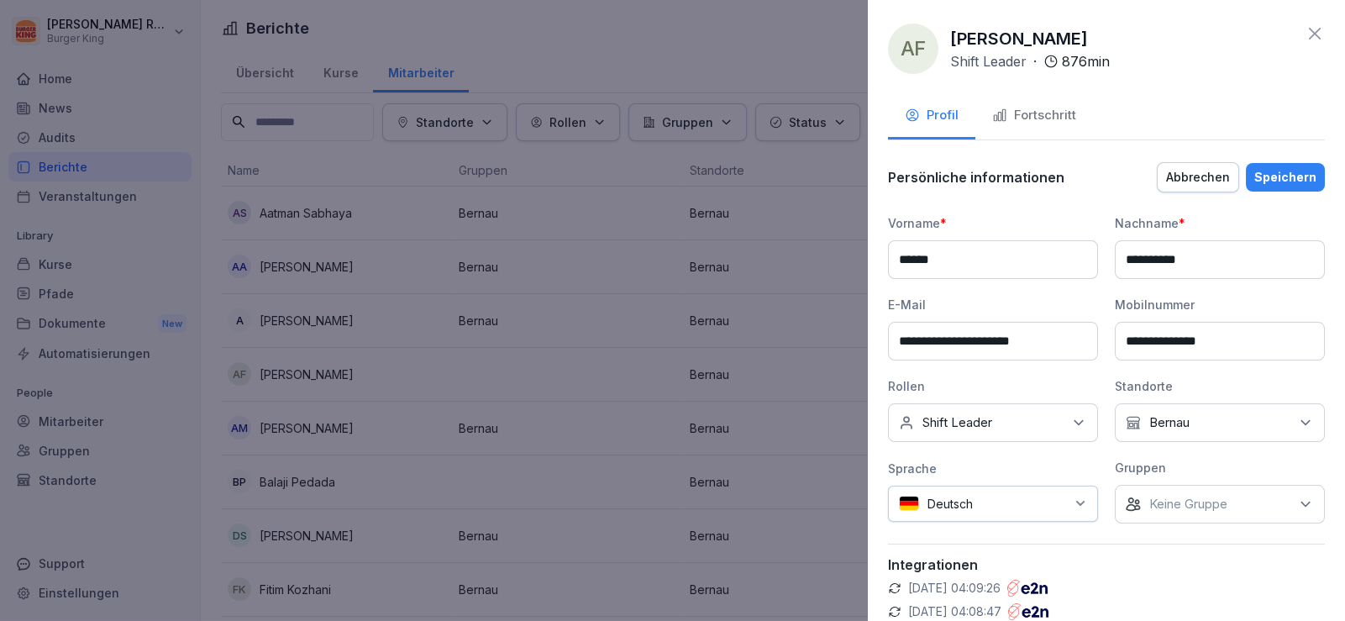
click at [1008, 413] on div "Keine Rollen Shift Leader" at bounding box center [993, 422] width 210 height 39
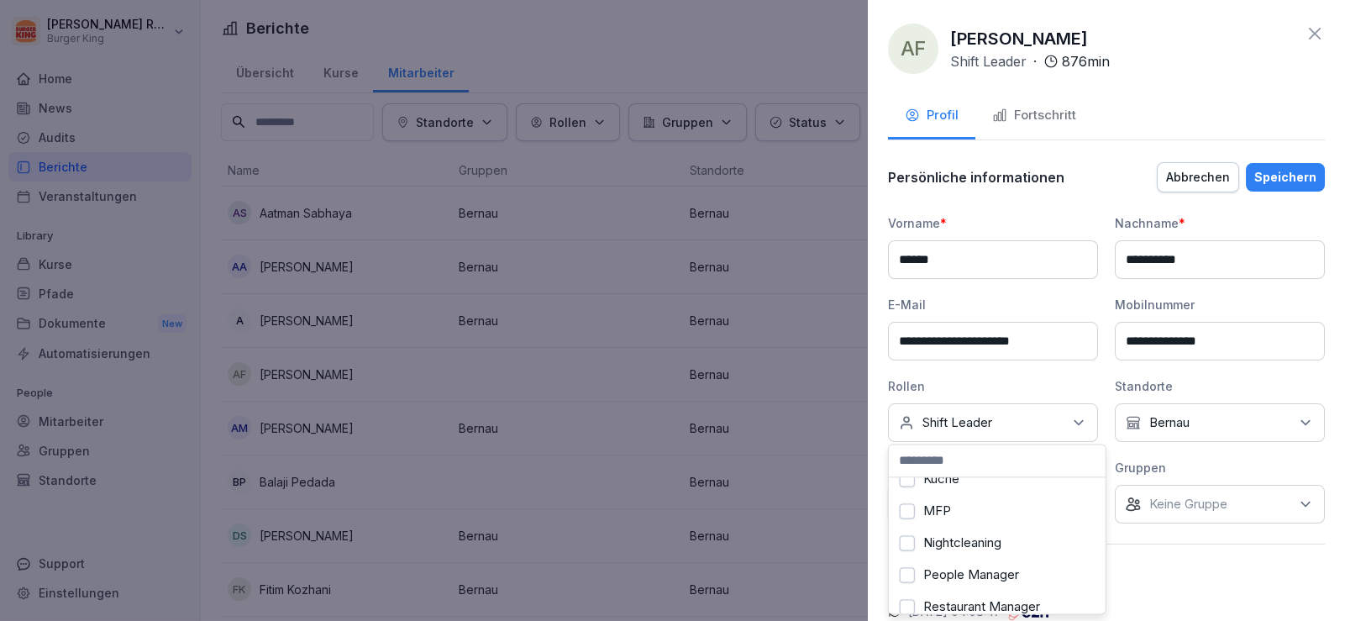
scroll to position [167, 0]
click at [990, 586] on label "Restaurant Manager" at bounding box center [981, 585] width 117 height 15
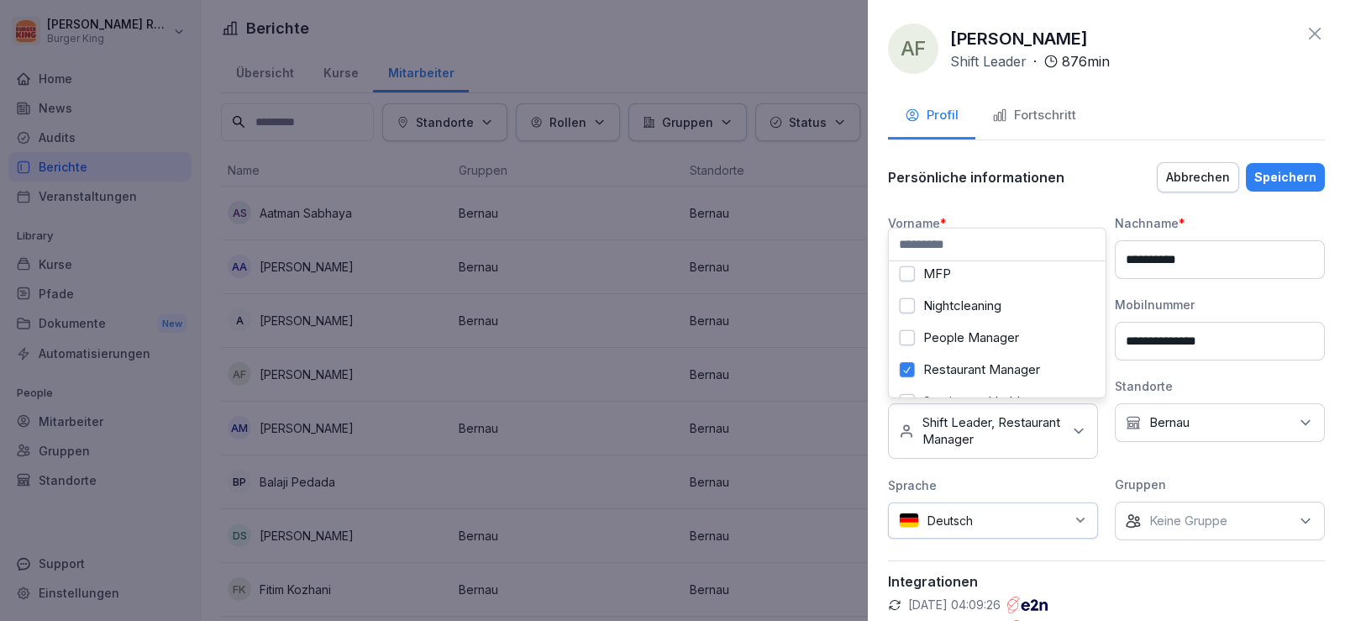
click at [1281, 185] on div "Speichern" at bounding box center [1285, 177] width 62 height 18
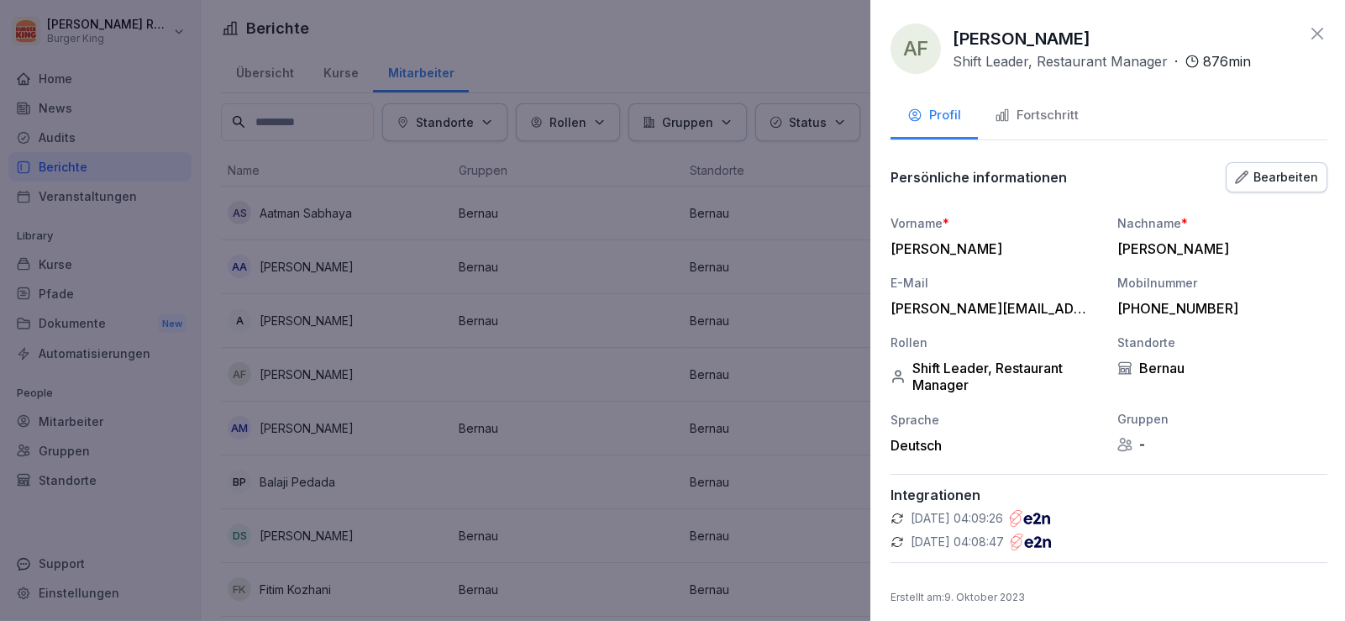
click at [86, 162] on div at bounding box center [672, 310] width 1345 height 621
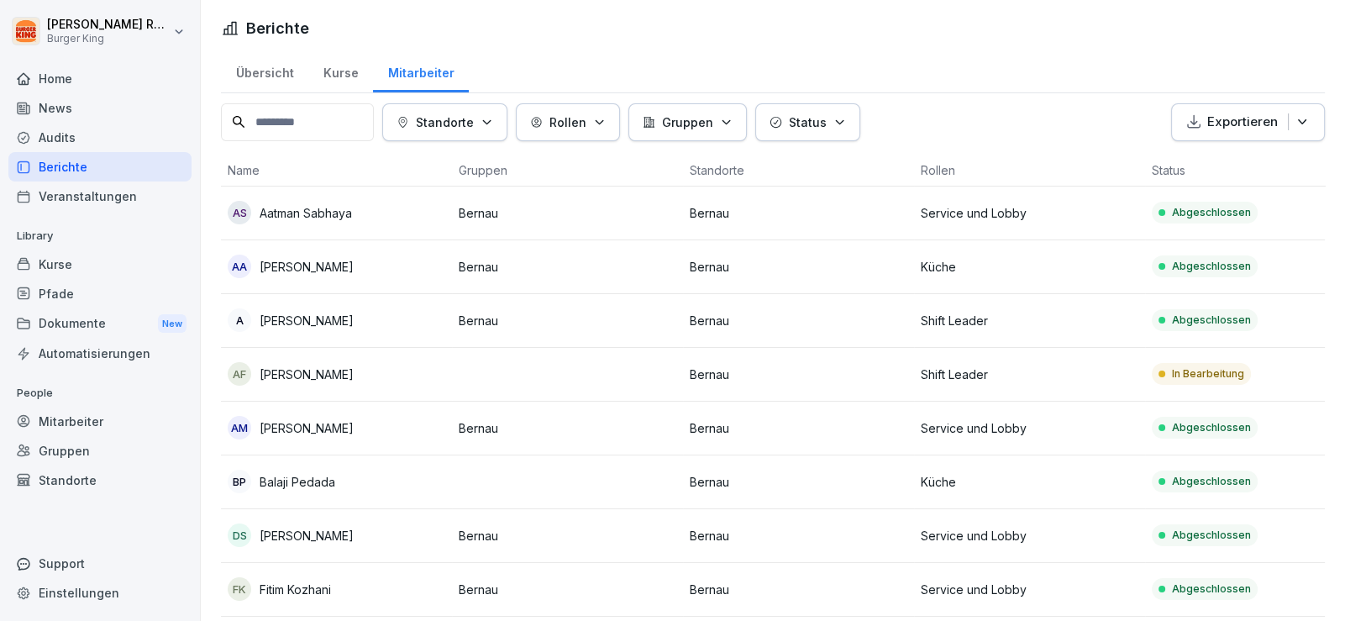
click at [76, 160] on div "Berichte" at bounding box center [99, 166] width 183 height 29
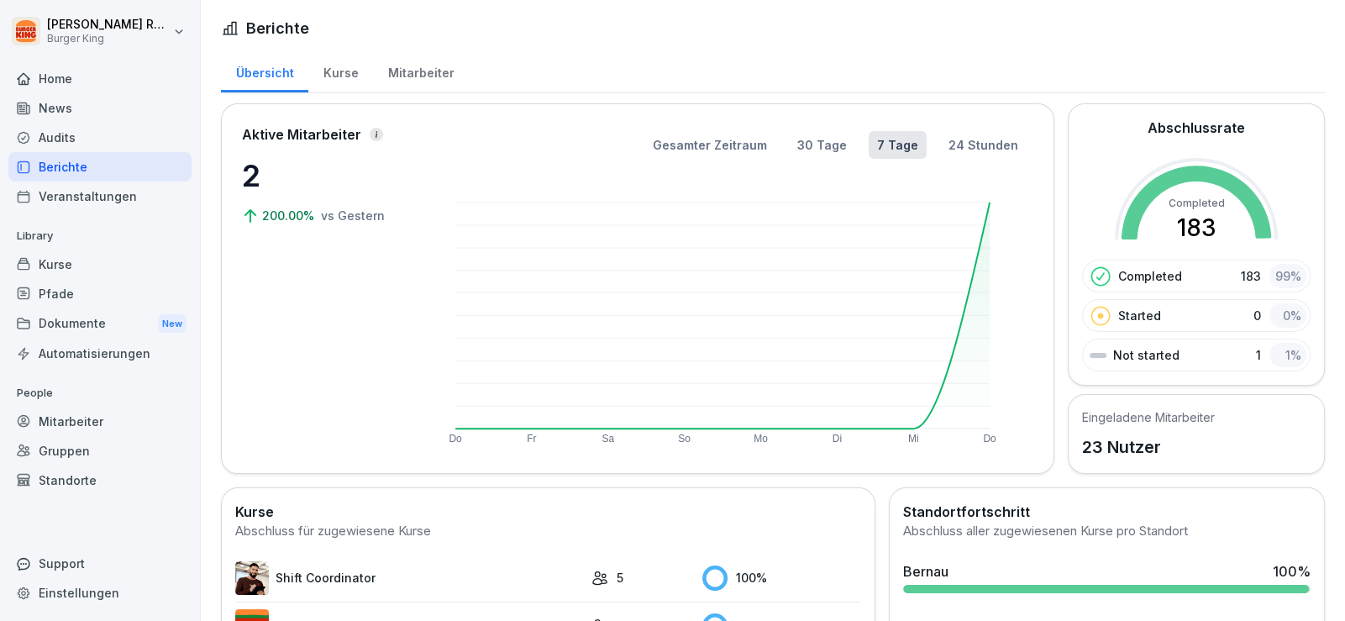
scroll to position [167, 0]
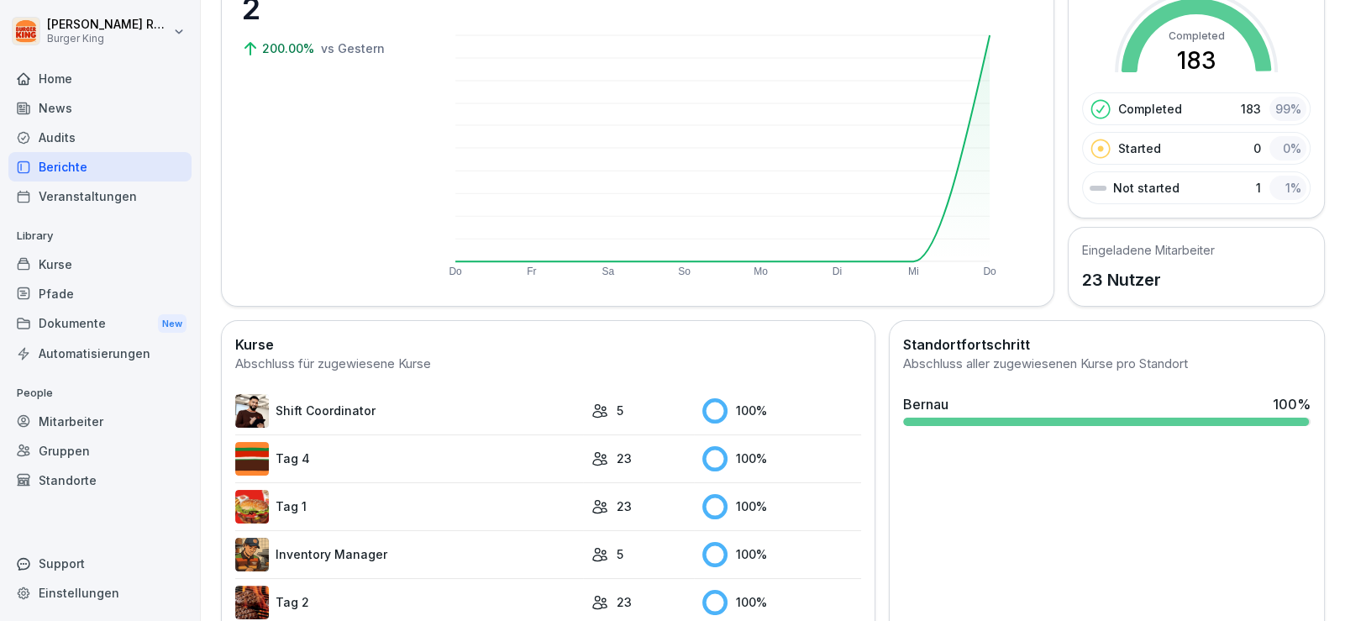
click at [960, 519] on div "Standortfortschritt Abschluss aller zugewiesenen Kurse pro Standort [GEOGRAPHIC…" at bounding box center [1107, 576] width 436 height 512
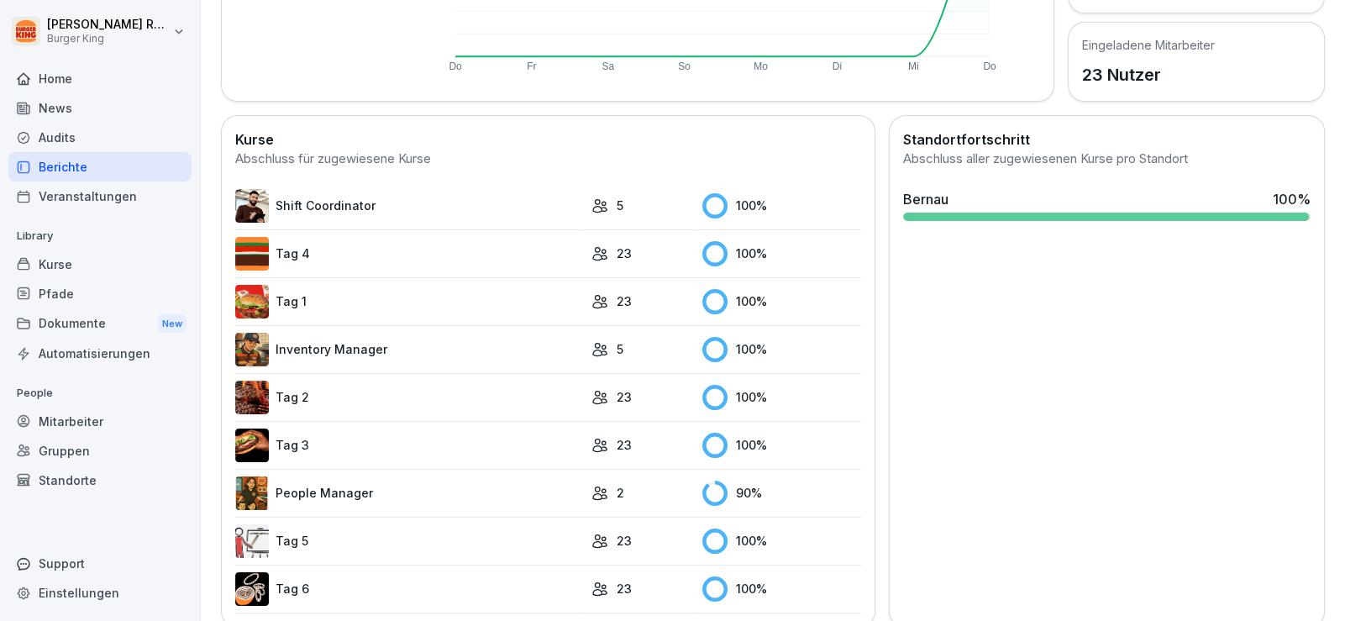
scroll to position [400, 0]
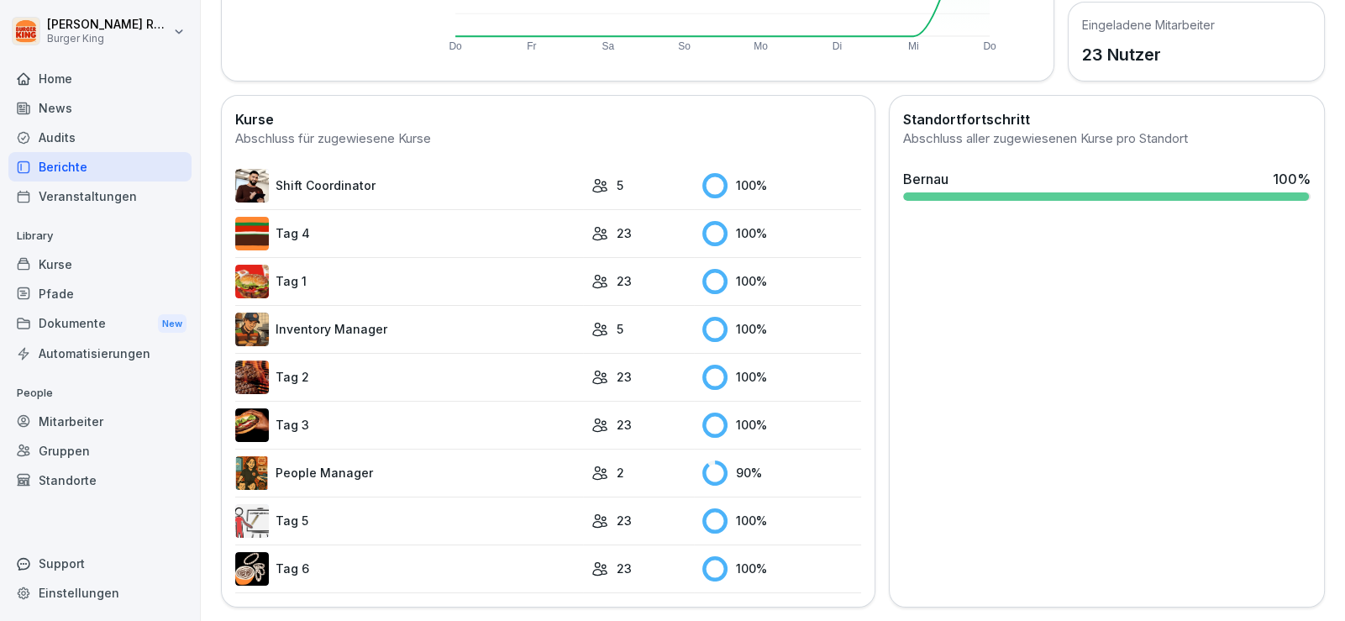
click at [376, 456] on link "People Manager" at bounding box center [409, 473] width 348 height 34
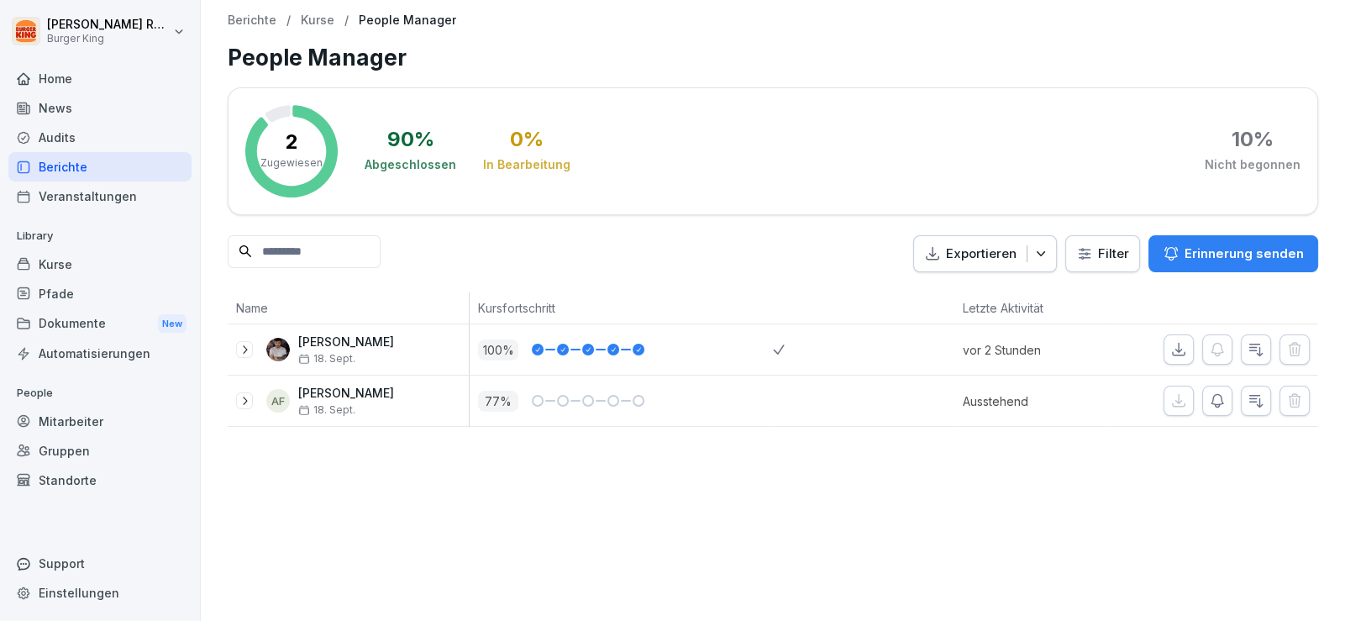
click at [117, 203] on div "Veranstaltungen" at bounding box center [99, 195] width 183 height 29
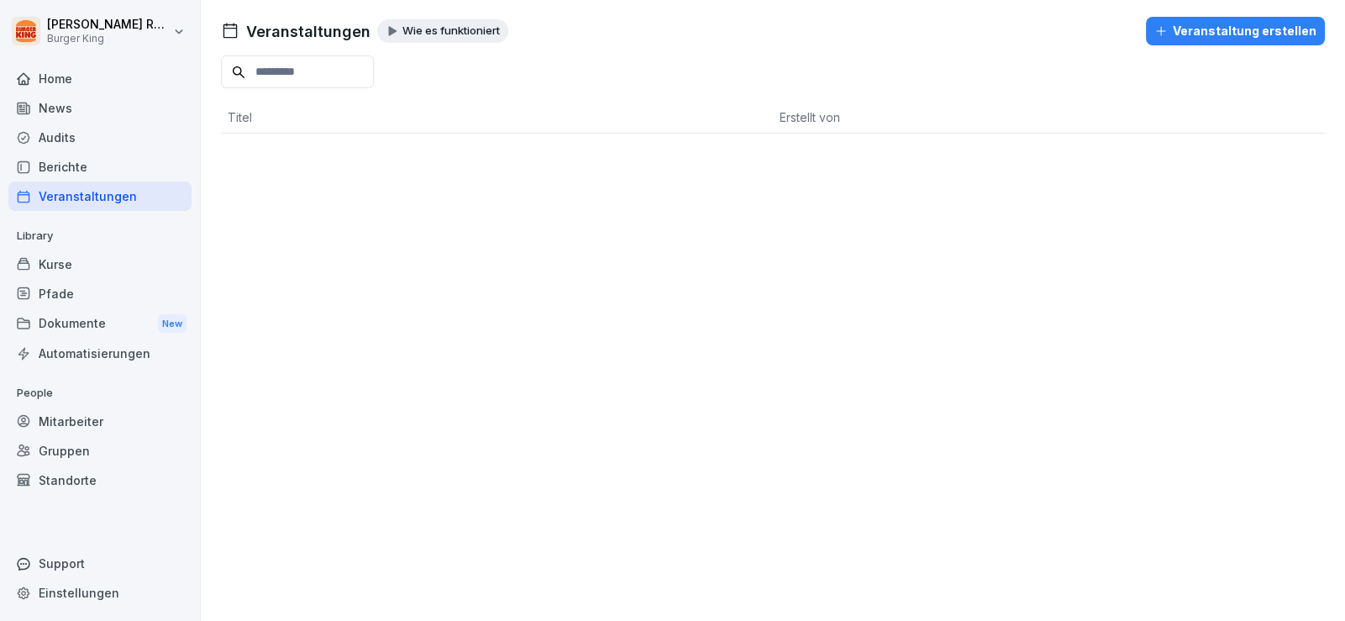
click at [86, 105] on div "News" at bounding box center [99, 107] width 183 height 29
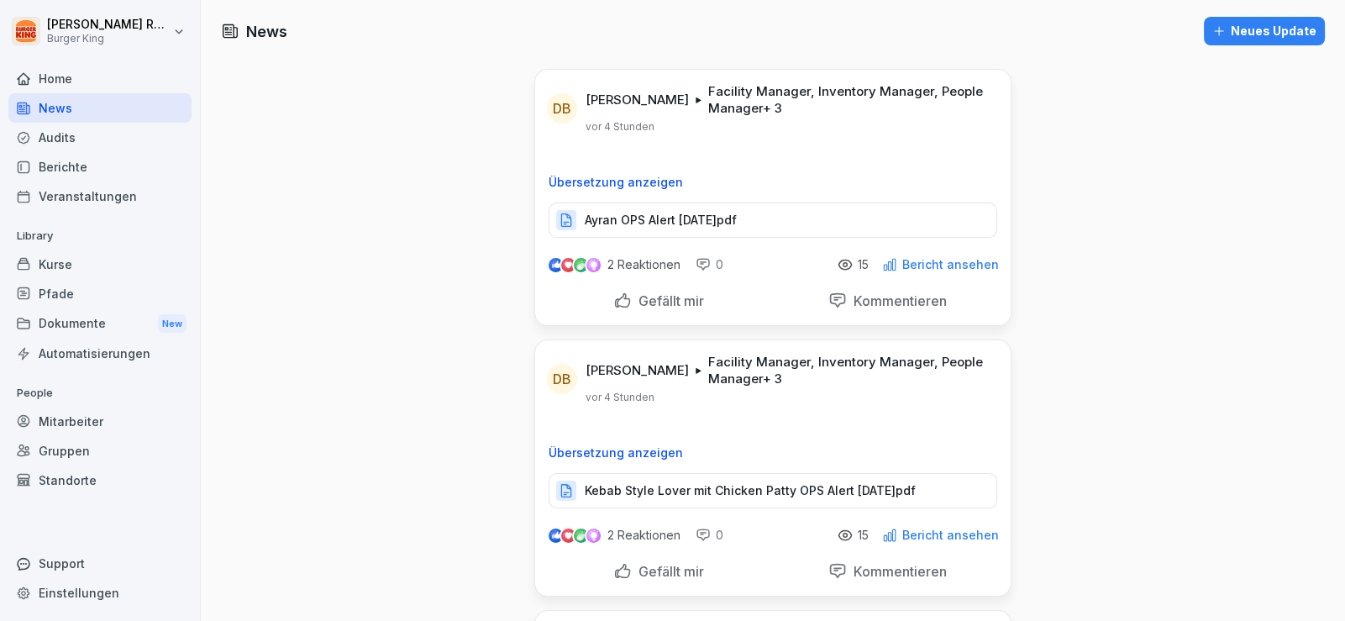
drag, startPoint x: 385, startPoint y: 274, endPoint x: 403, endPoint y: 265, distance: 20.7
click at [710, 213] on p "Ayran OPS Alert [DATE]pdf" at bounding box center [661, 220] width 152 height 17
